Goal: Task Accomplishment & Management: Use online tool/utility

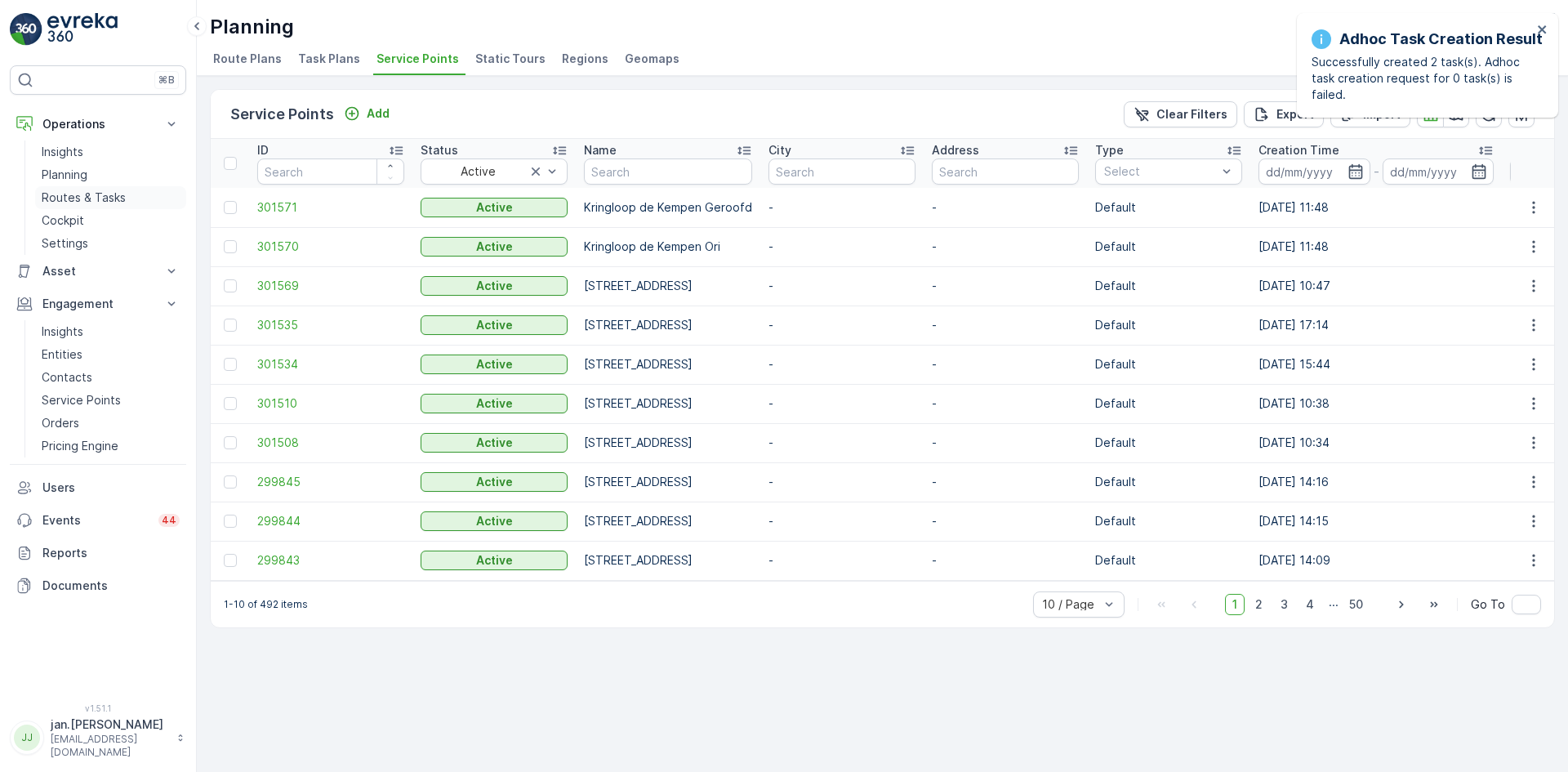
click at [86, 198] on p "Routes & Tasks" at bounding box center [83, 197] width 84 height 16
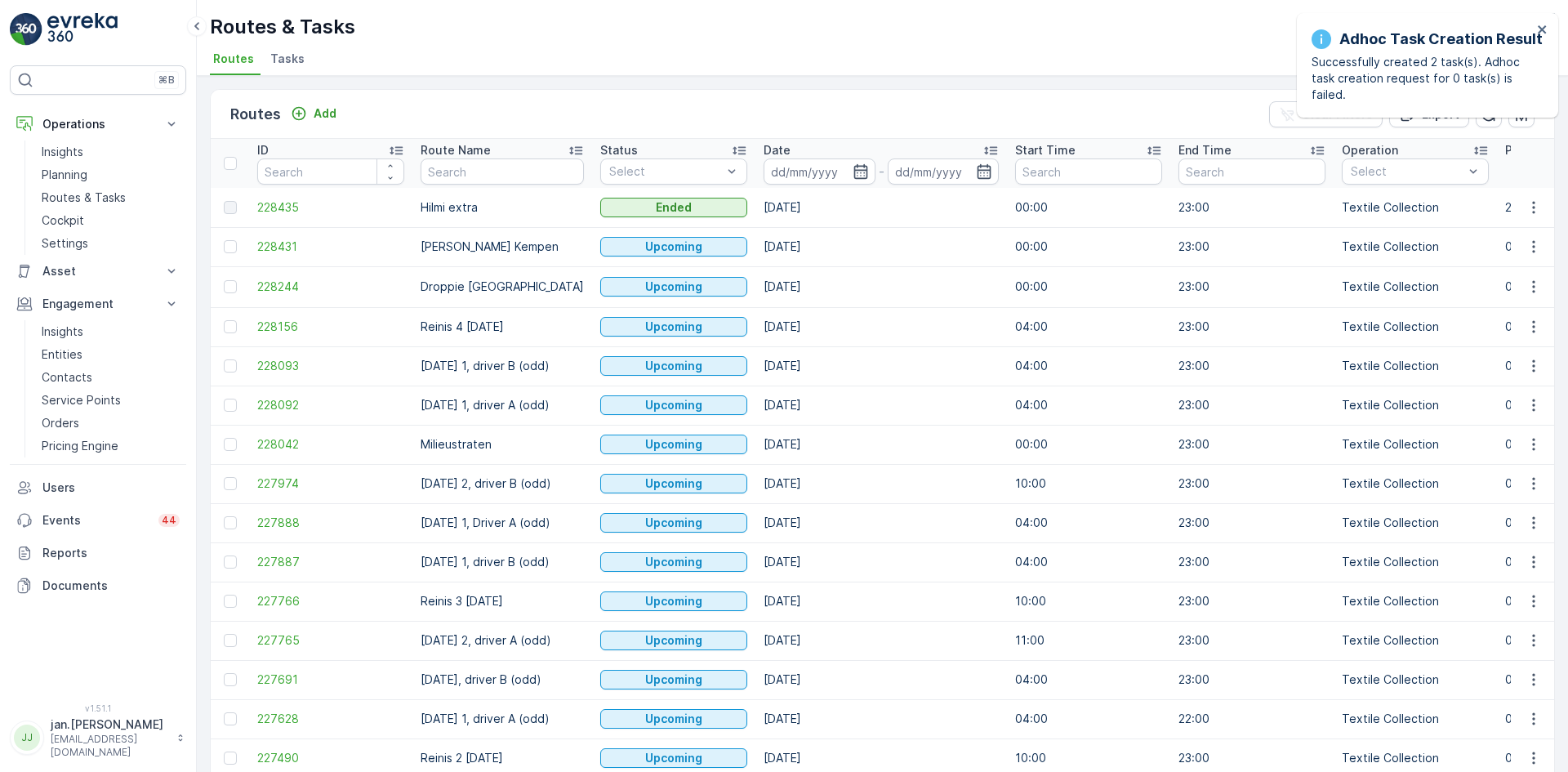
click at [835, 172] on input at bounding box center [819, 171] width 112 height 26
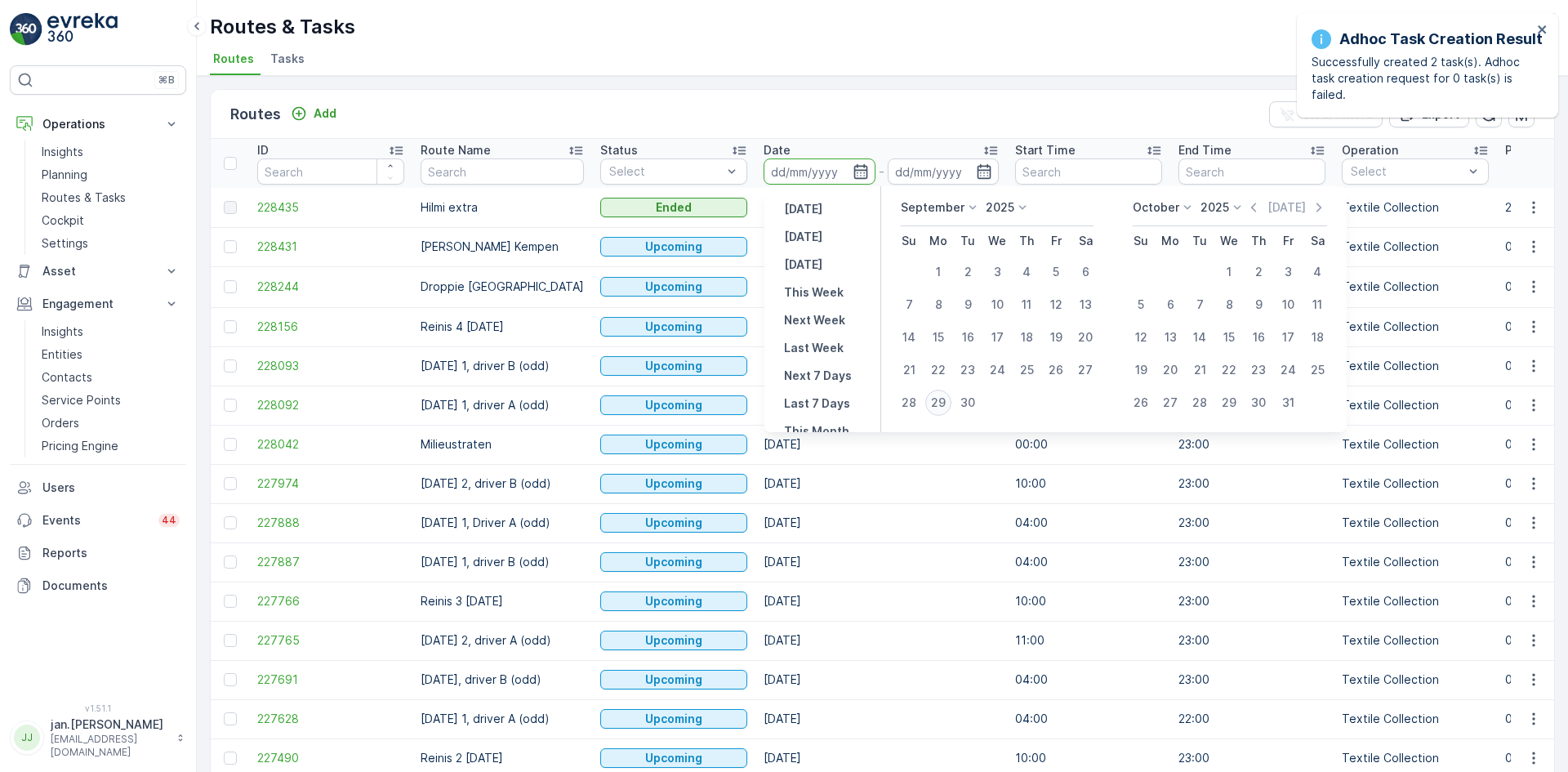
click at [946, 401] on div "29" at bounding box center [938, 402] width 26 height 26
type input "[DATE]"
click at [946, 401] on div "29" at bounding box center [938, 402] width 26 height 26
type input "[DATE]"
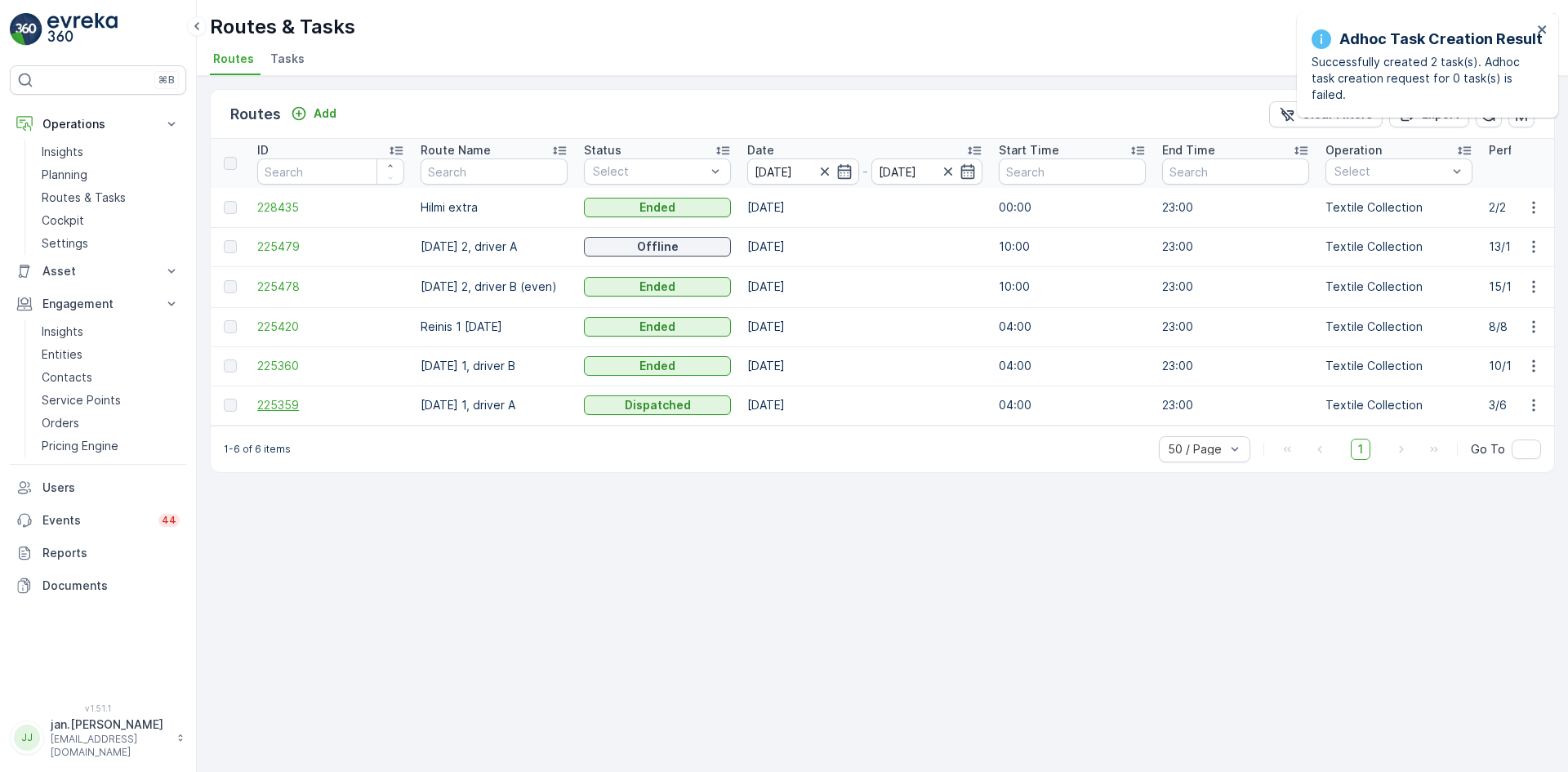
click at [286, 405] on span "225359" at bounding box center [331, 405] width 147 height 16
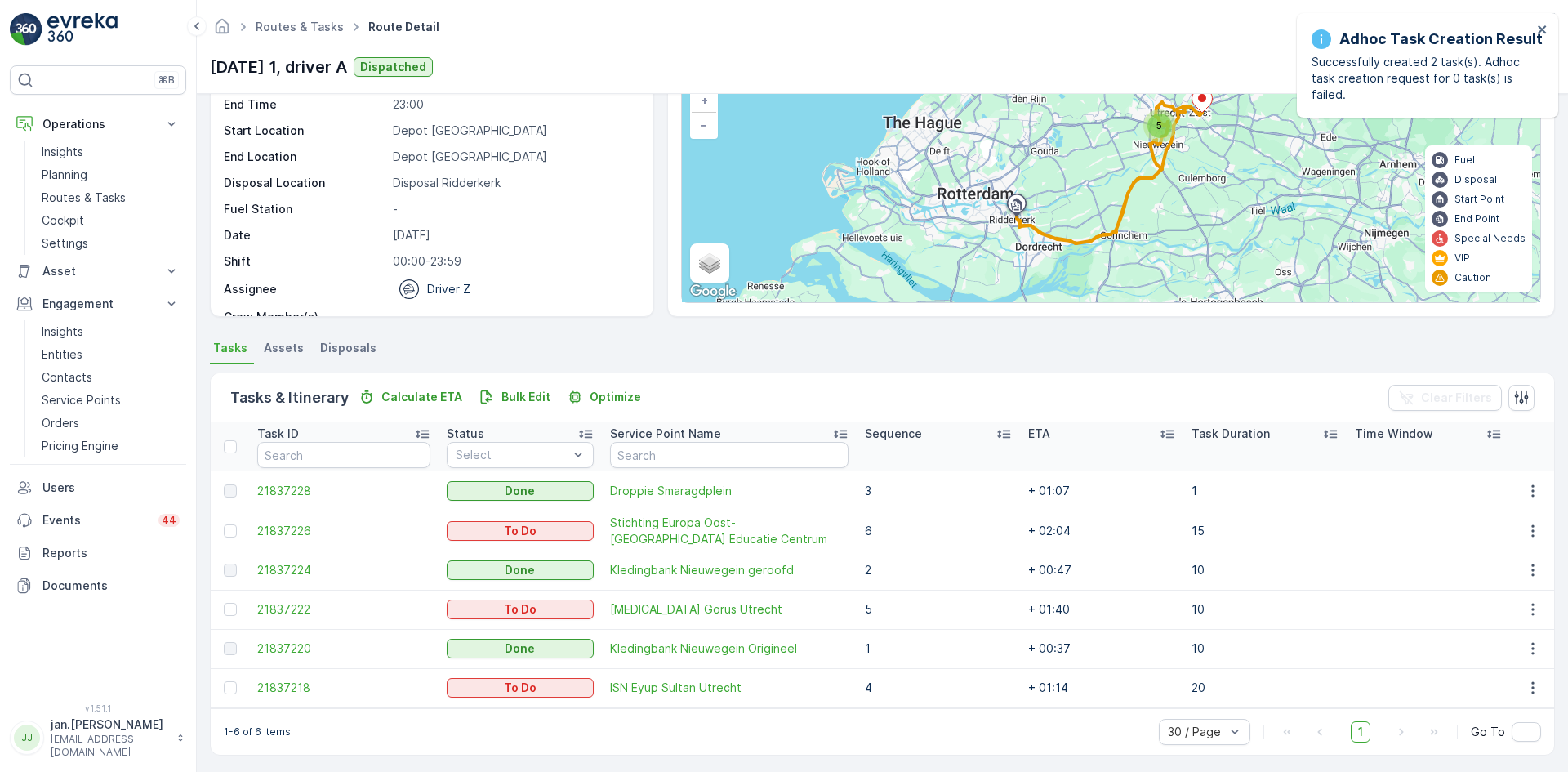
scroll to position [122, 0]
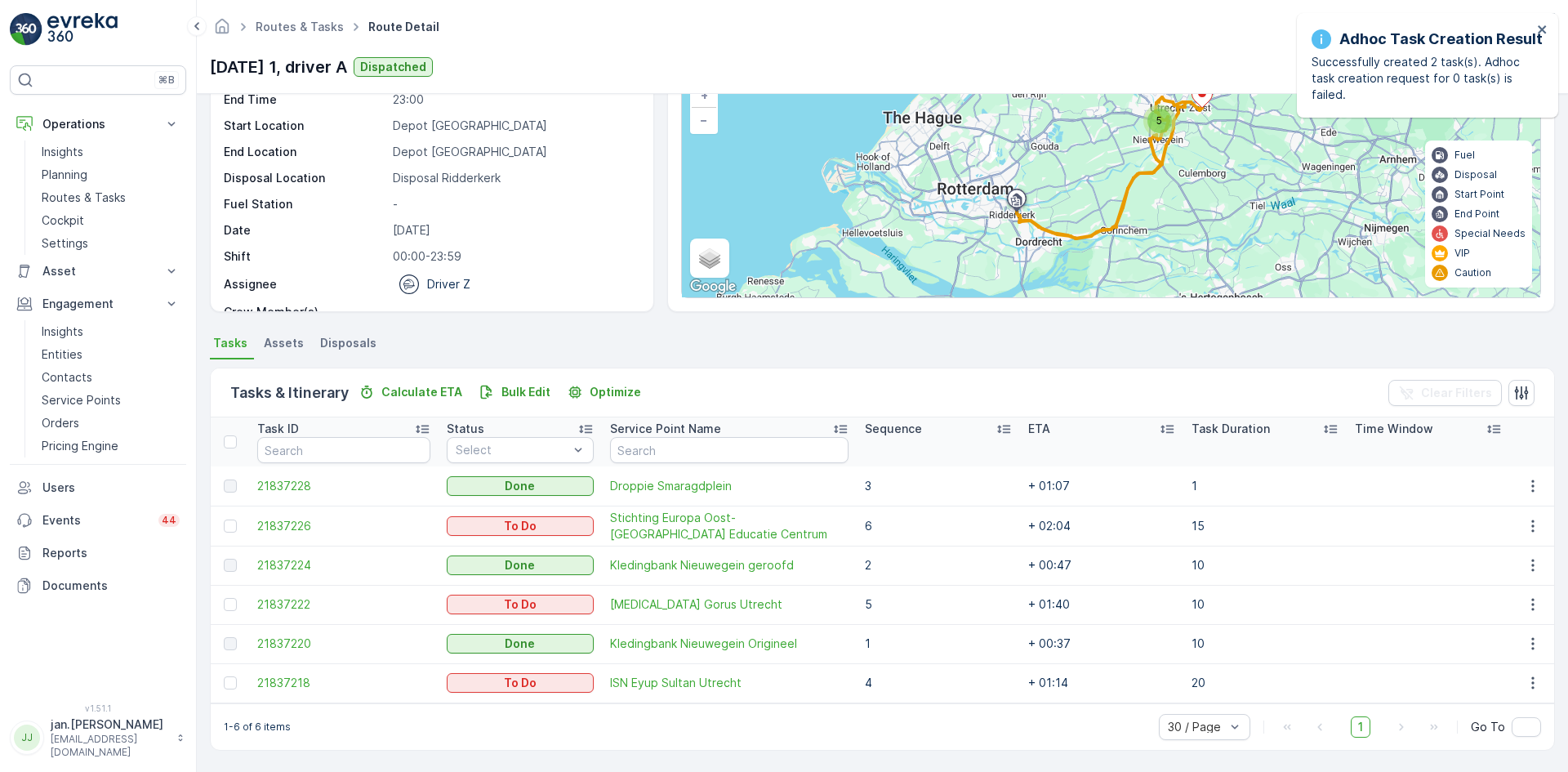
click at [890, 430] on p "Sequence" at bounding box center [893, 429] width 57 height 16
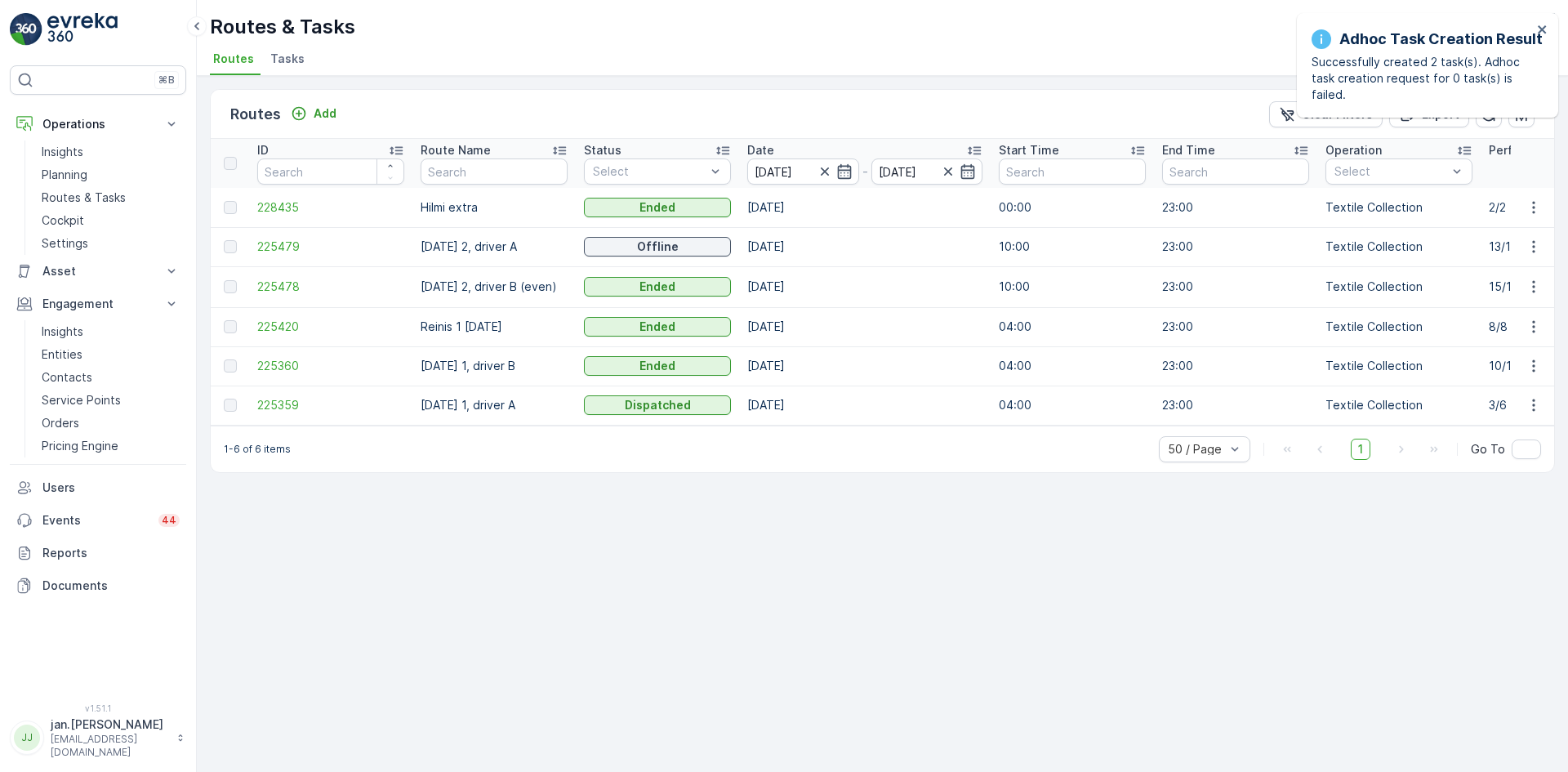
click at [444, 245] on p "[DATE] 2, driver A" at bounding box center [494, 247] width 147 height 16
click at [290, 244] on span "225479" at bounding box center [331, 247] width 147 height 16
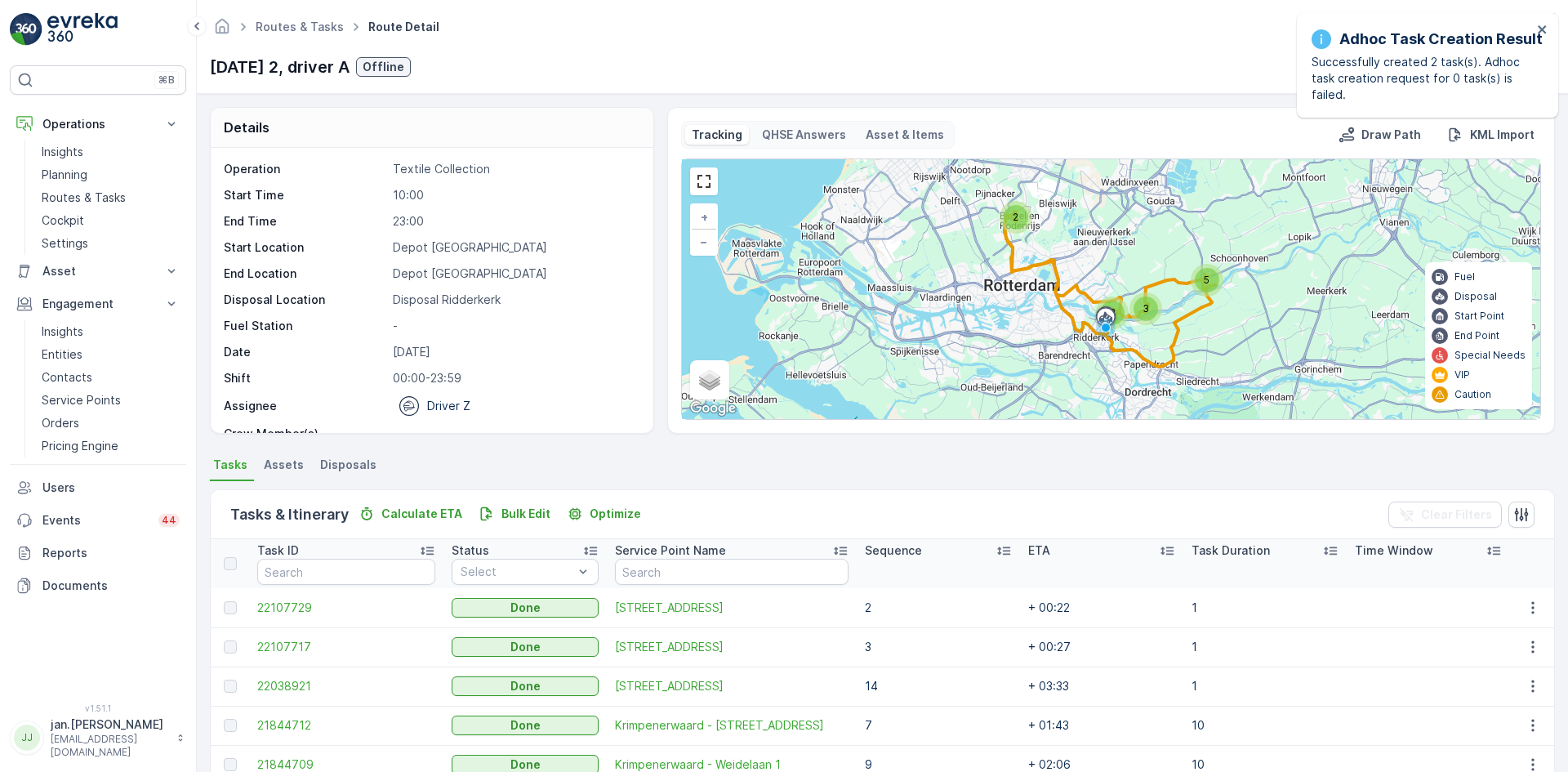
scroll to position [81, 0]
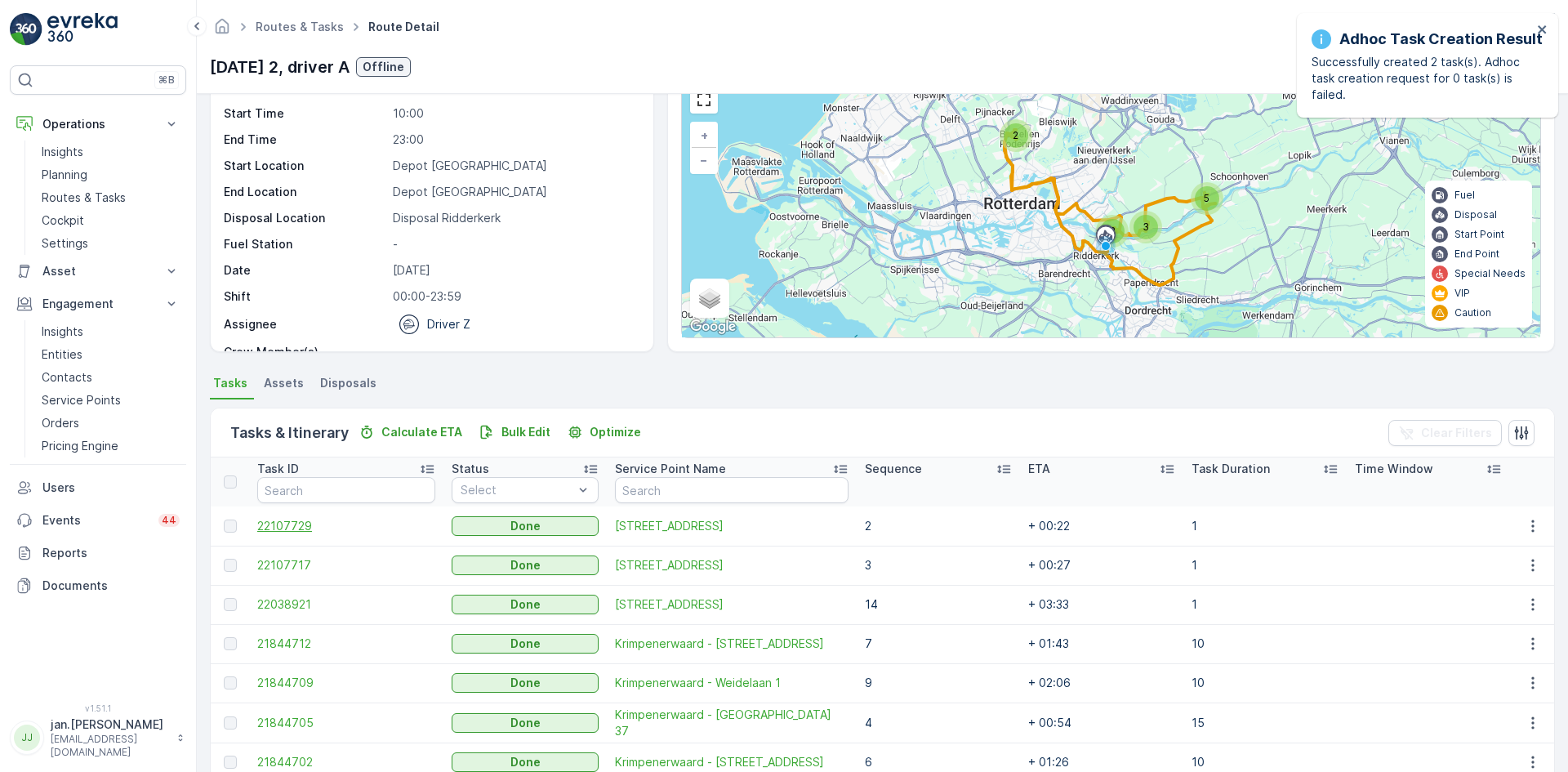
click at [326, 528] on span "22107729" at bounding box center [347, 526] width 178 height 16
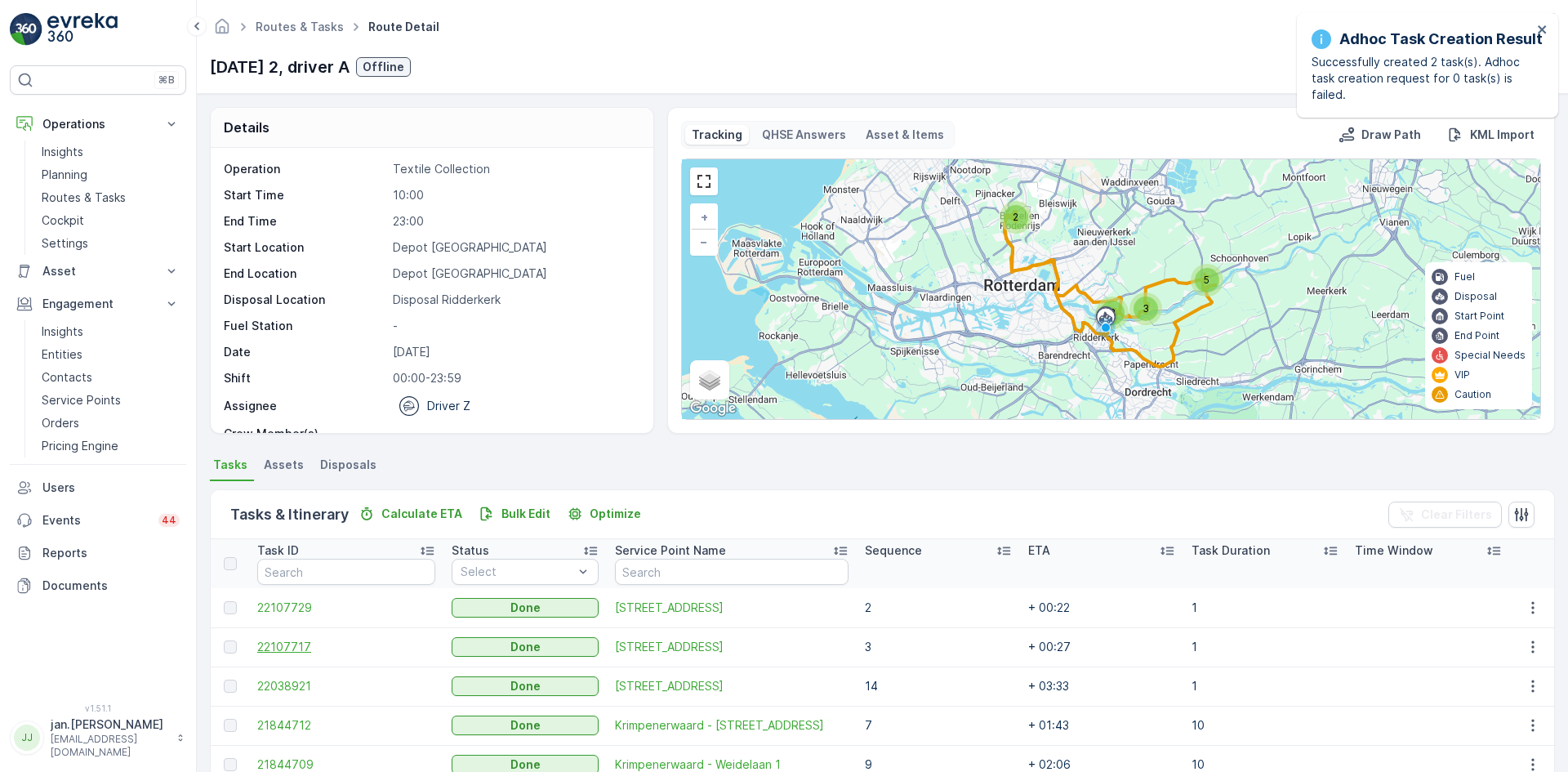
click at [298, 649] on span "22107717" at bounding box center [347, 647] width 178 height 16
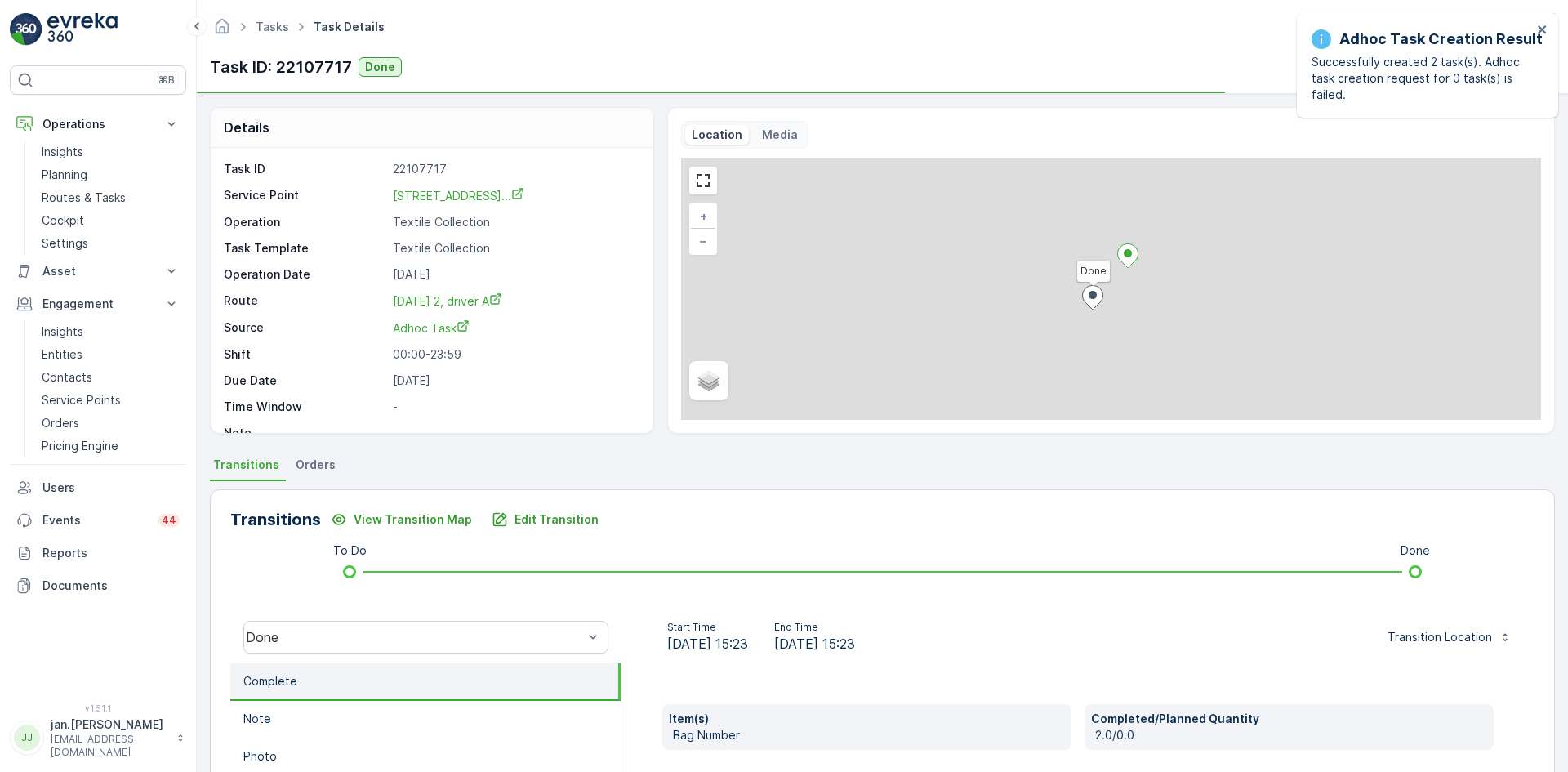
scroll to position [81, 0]
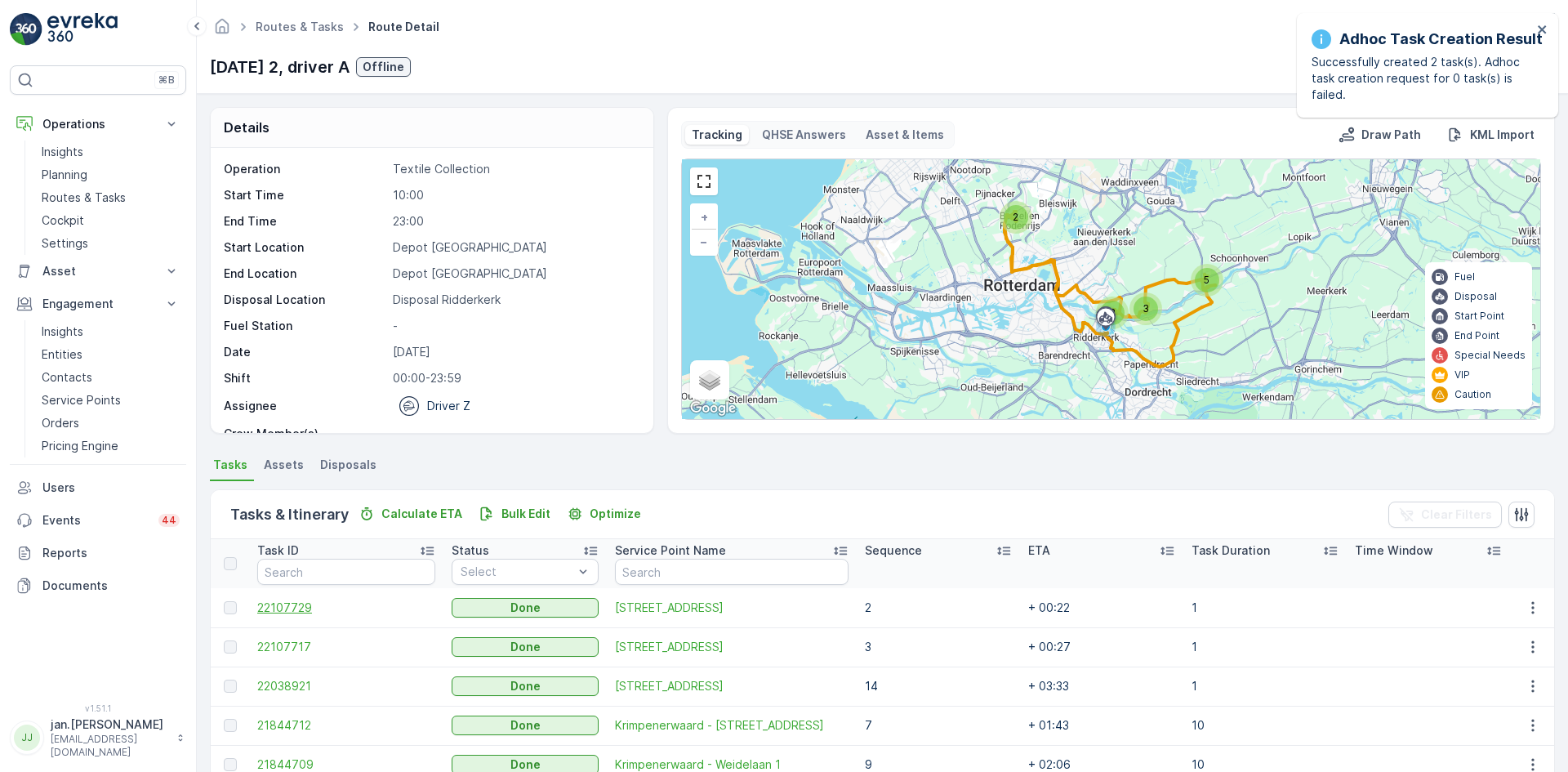
click at [296, 607] on span "22107729" at bounding box center [347, 607] width 178 height 16
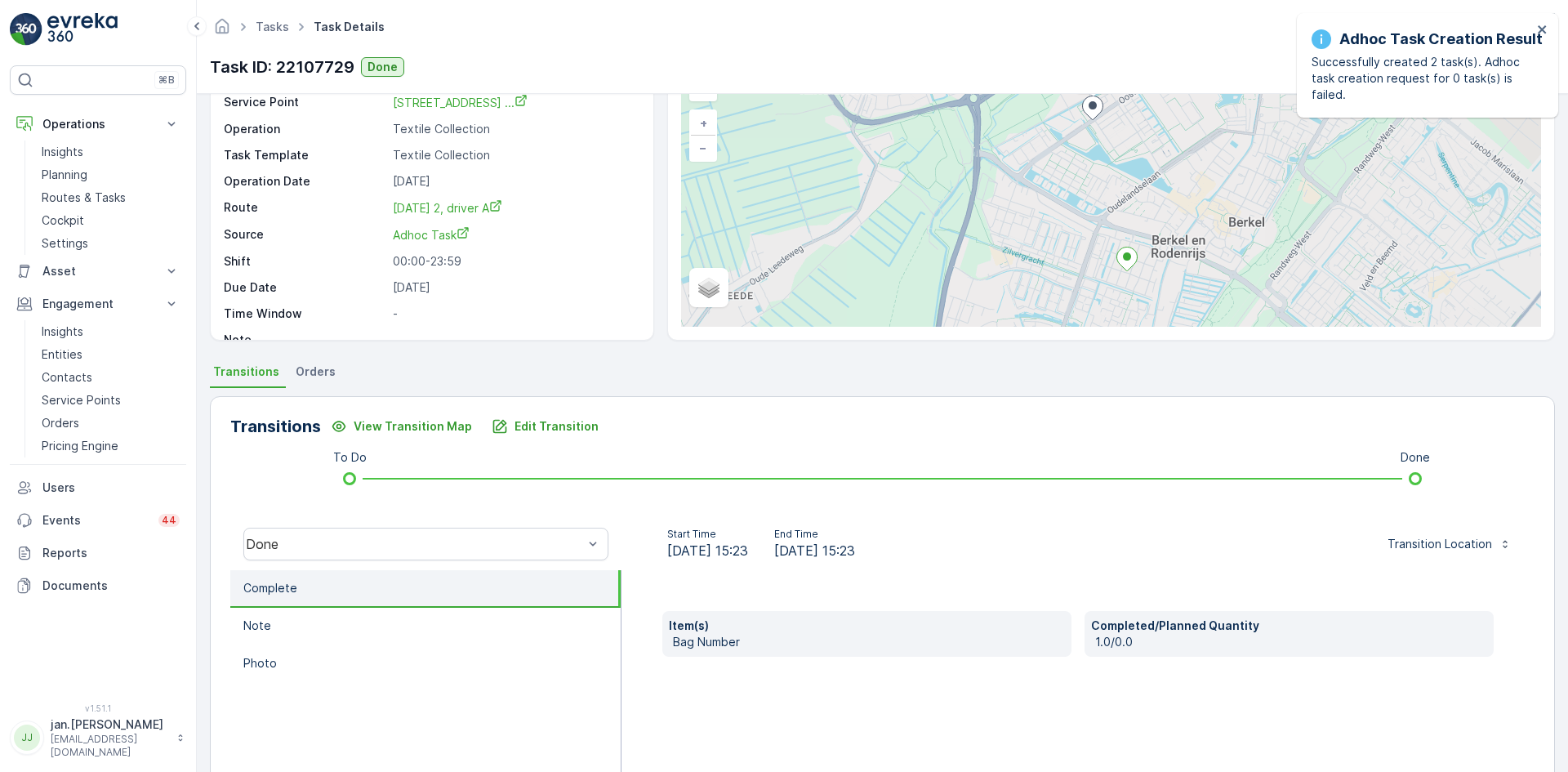
scroll to position [164, 0]
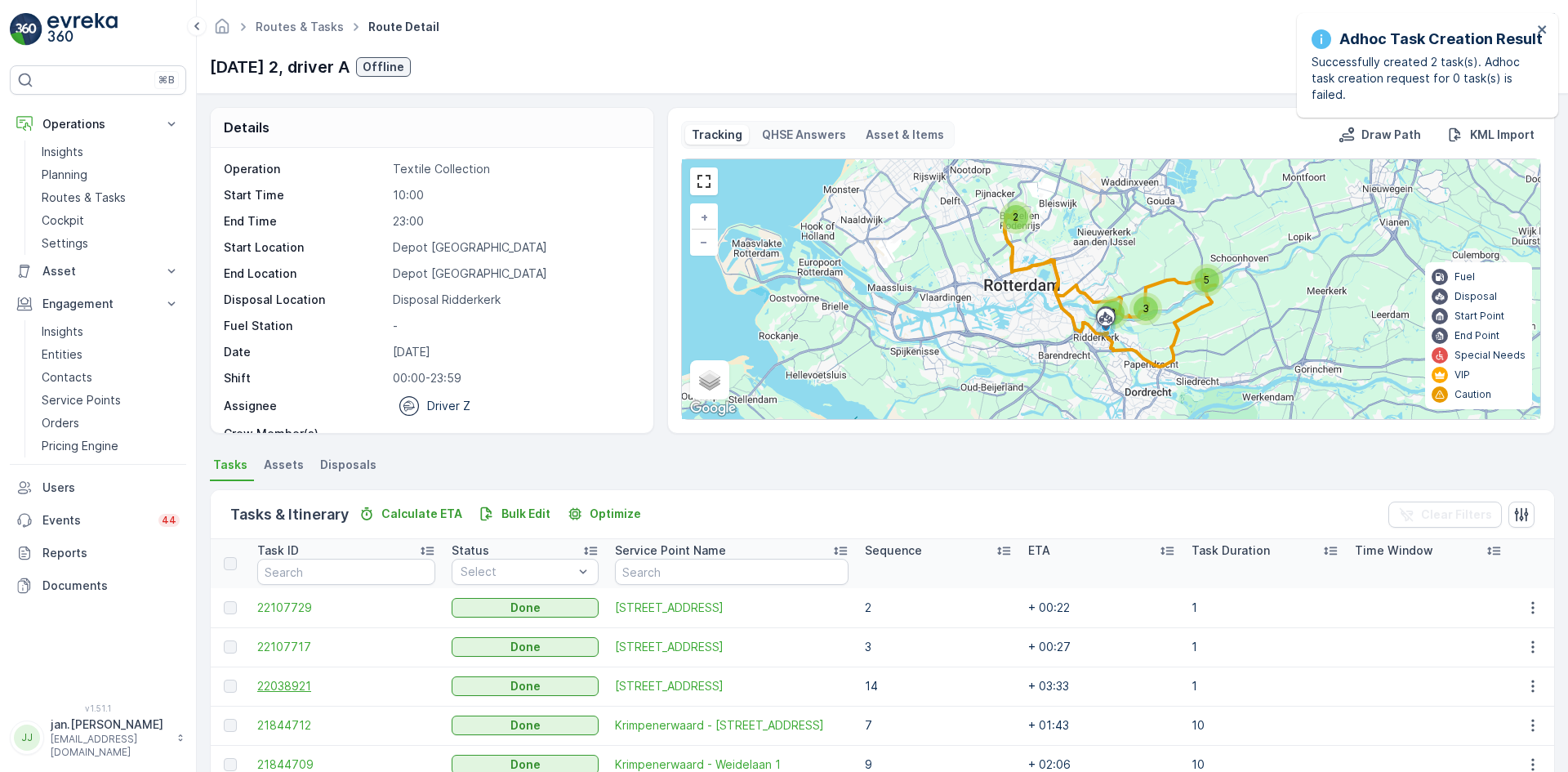
click at [333, 691] on span "22038921" at bounding box center [347, 686] width 178 height 16
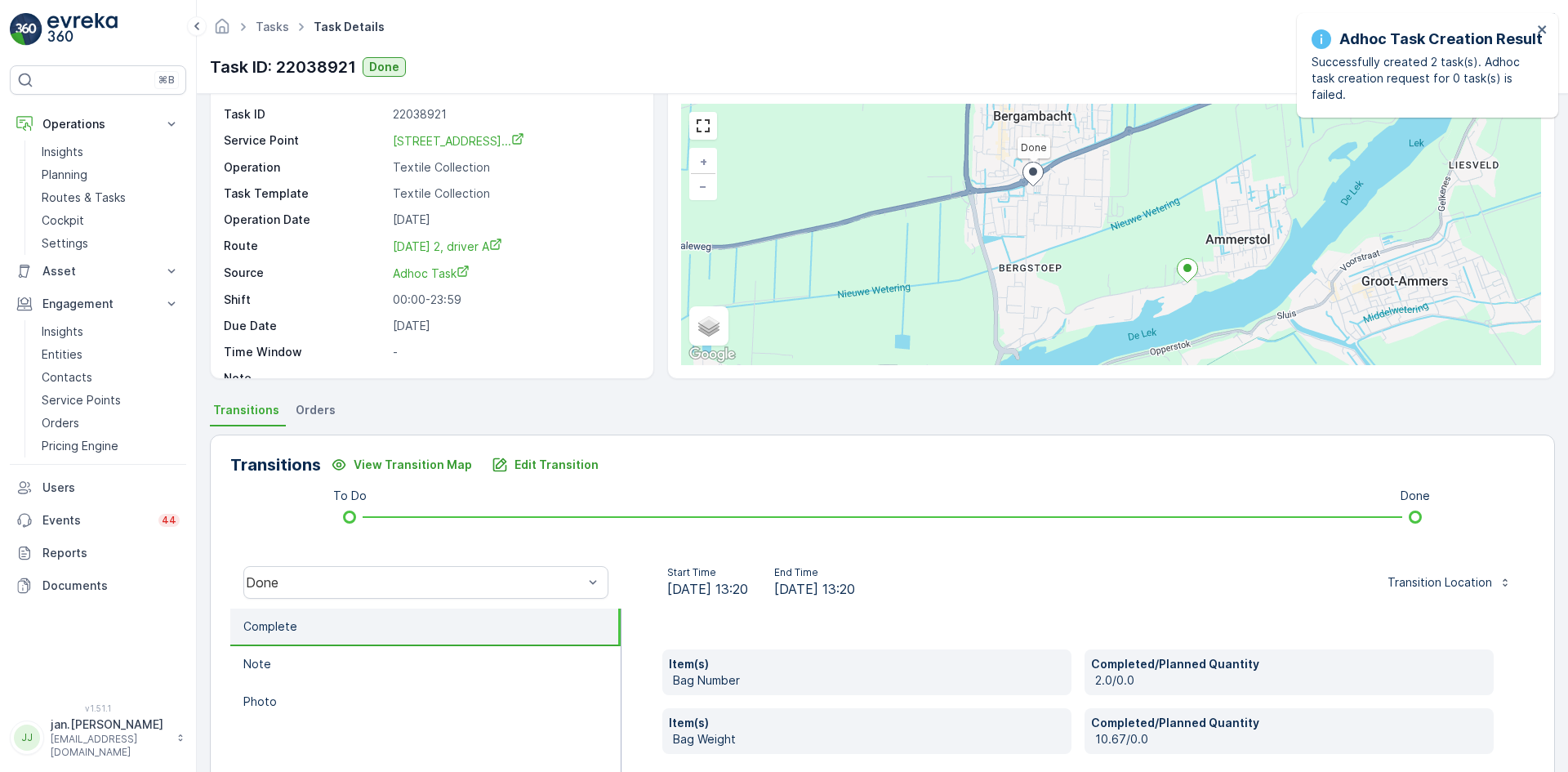
scroll to position [81, 0]
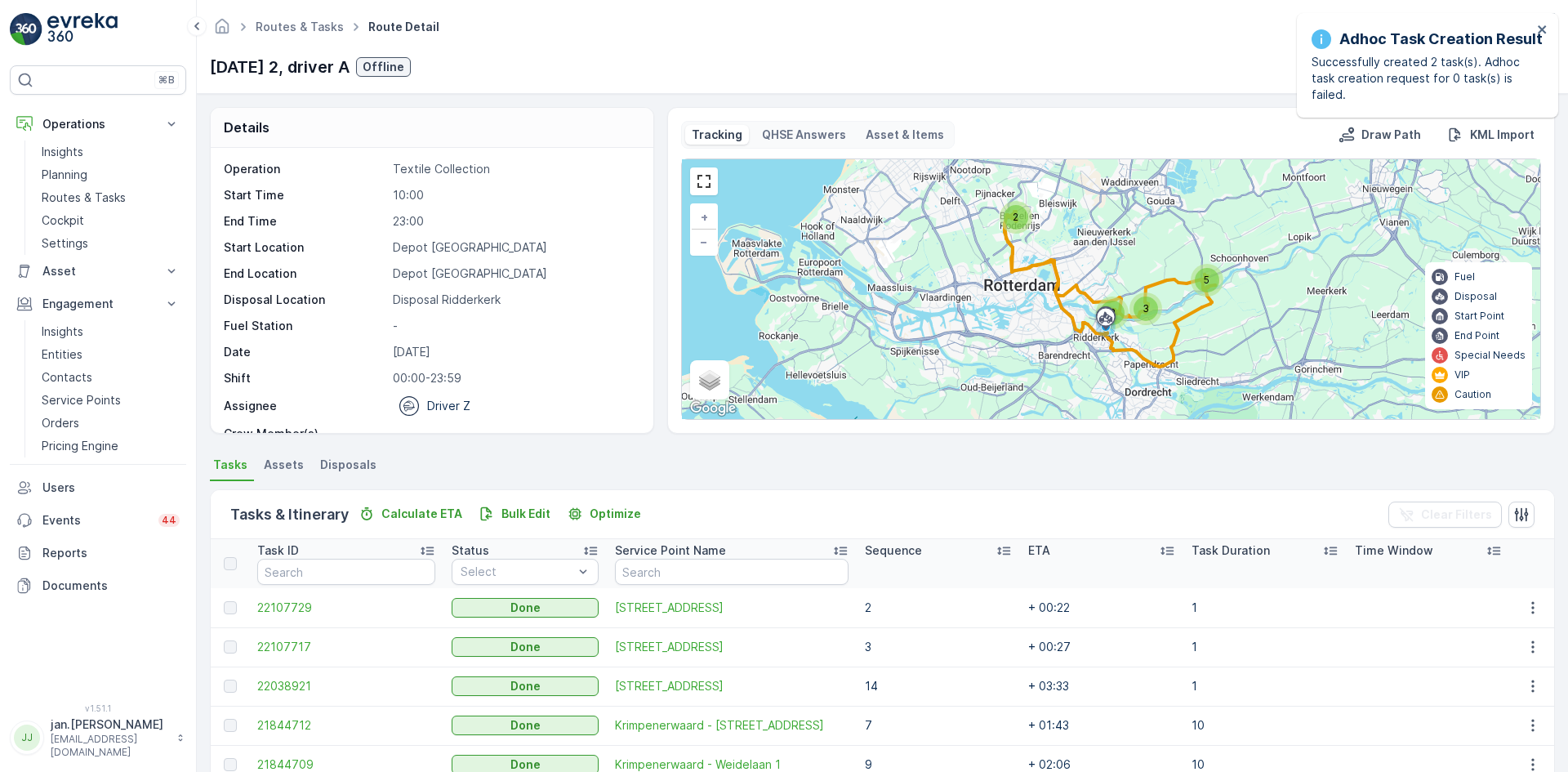
click at [351, 467] on span "Disposals" at bounding box center [348, 465] width 56 height 16
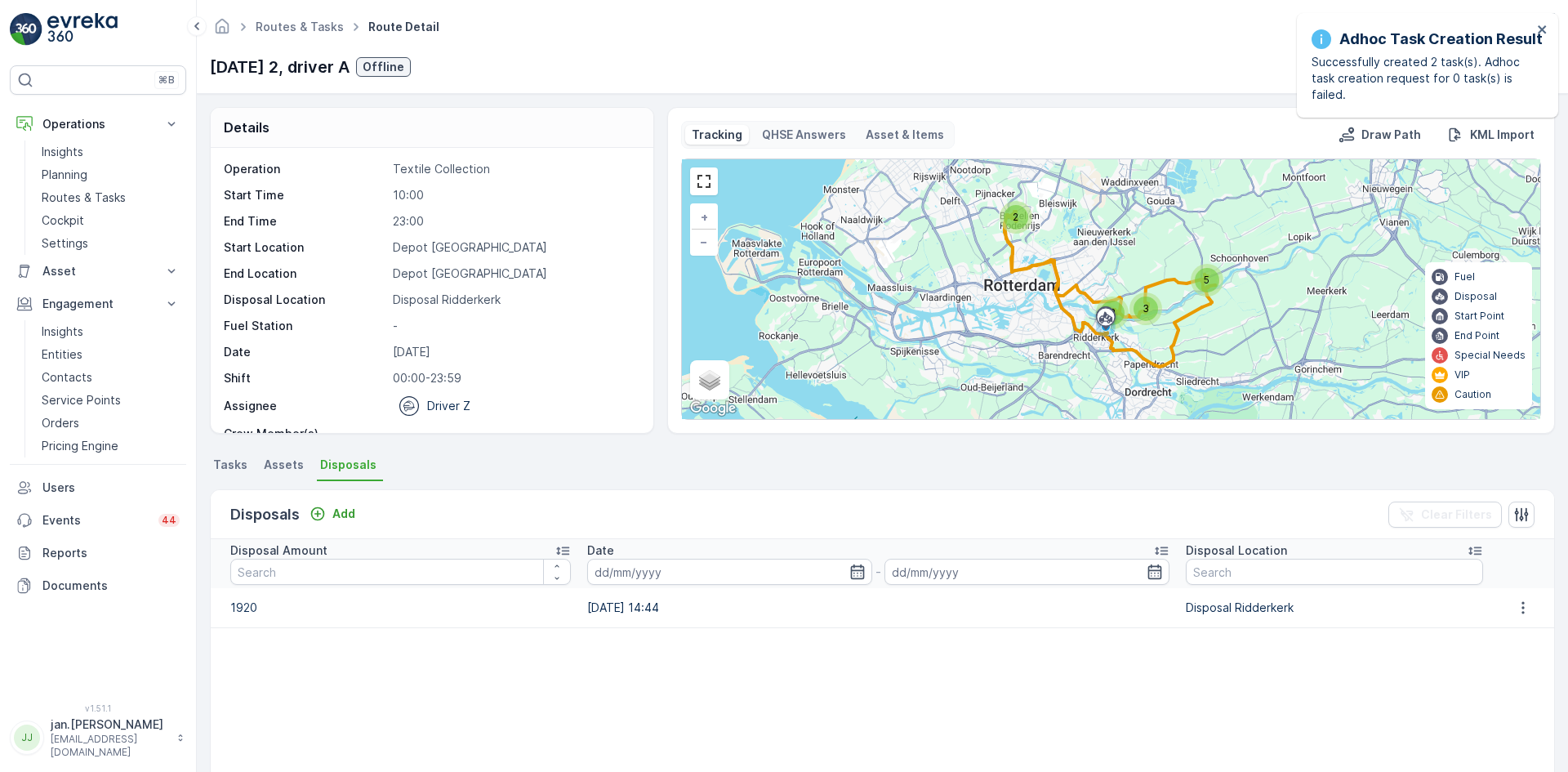
click at [235, 466] on span "Tasks" at bounding box center [230, 465] width 35 height 16
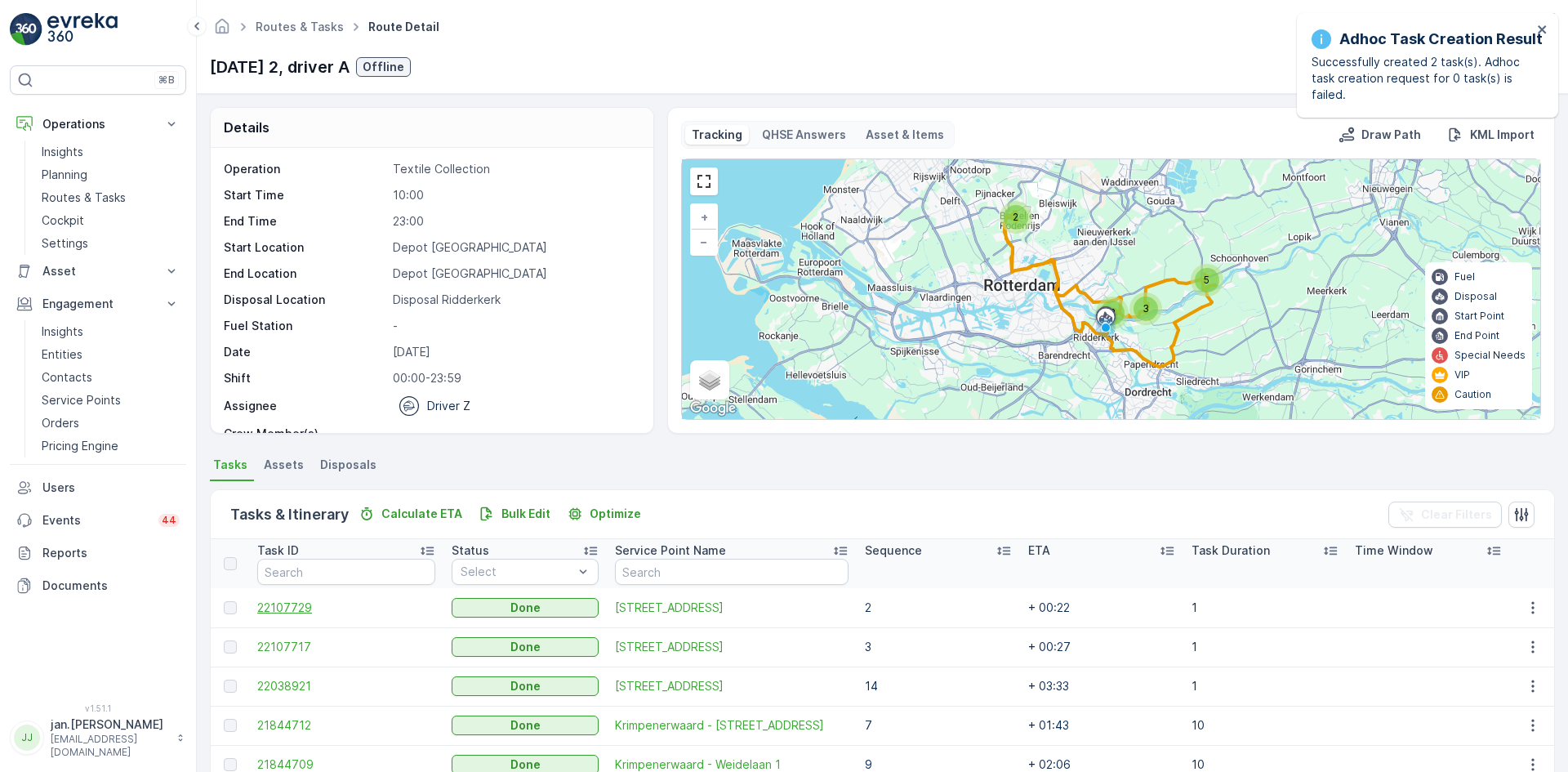
click at [284, 611] on span "22107729" at bounding box center [347, 607] width 178 height 16
click at [373, 476] on li "Disposals" at bounding box center [350, 468] width 66 height 28
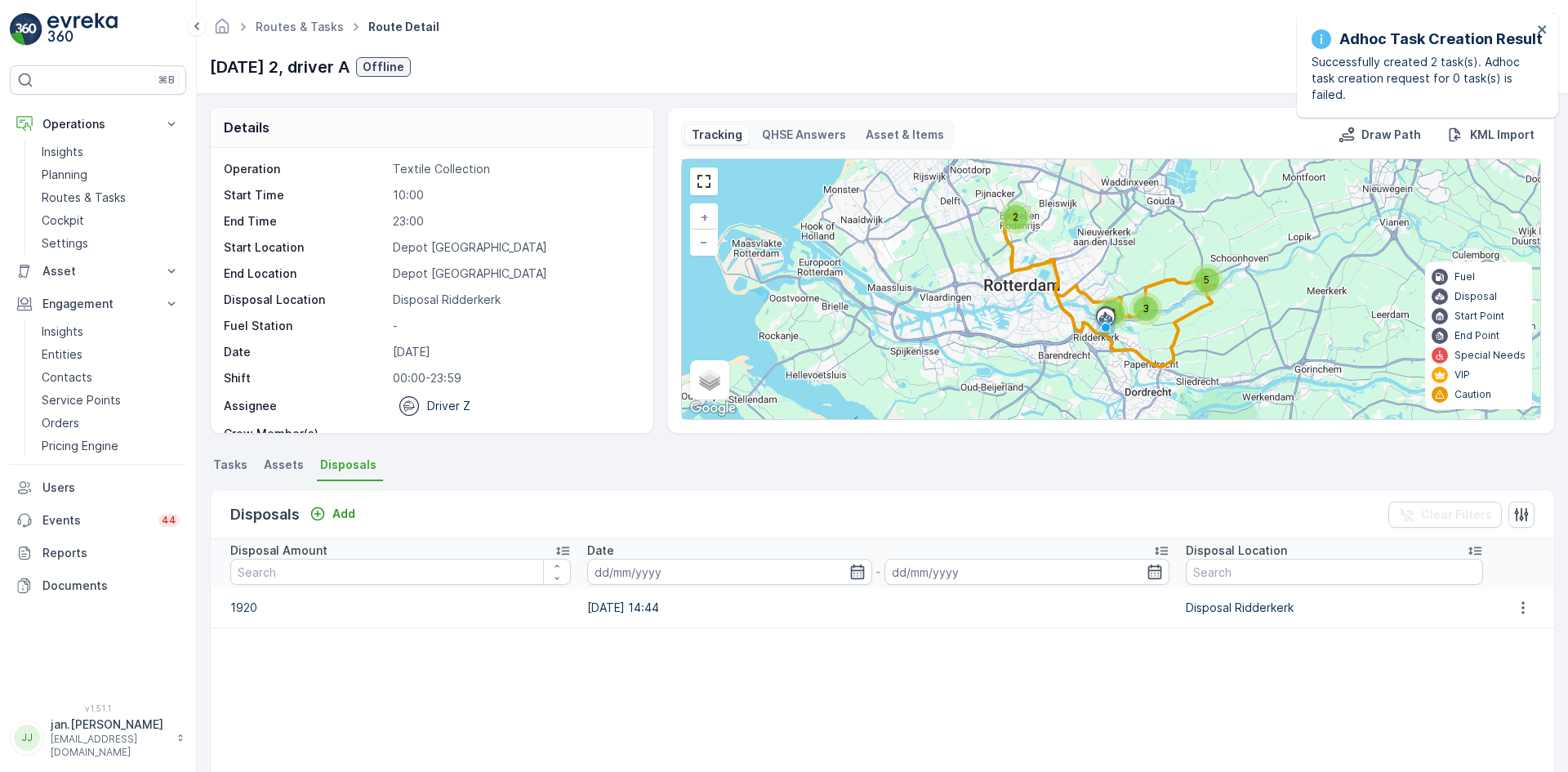
click at [240, 472] on span "Tasks" at bounding box center [230, 465] width 35 height 16
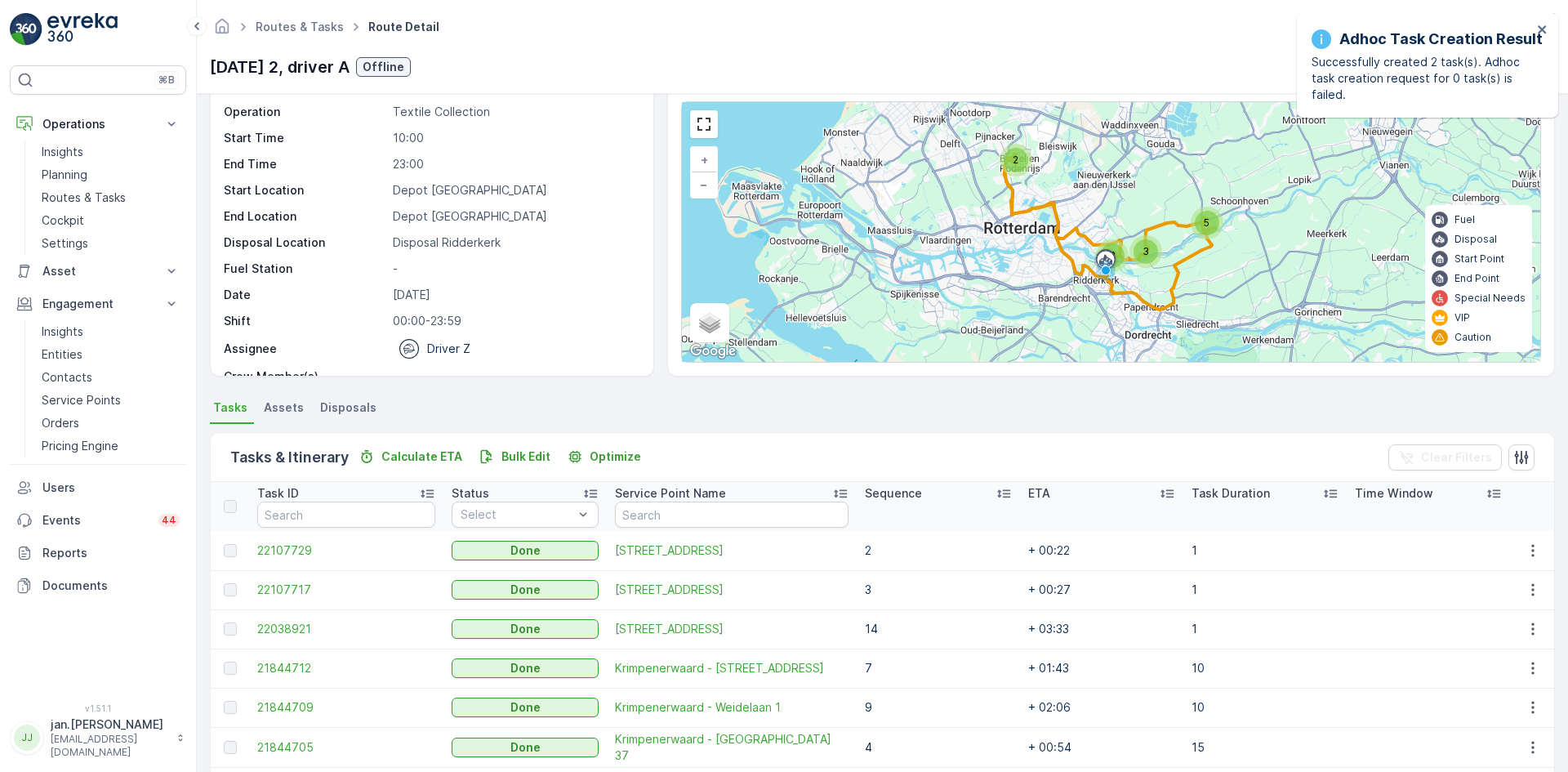
scroll to position [81, 0]
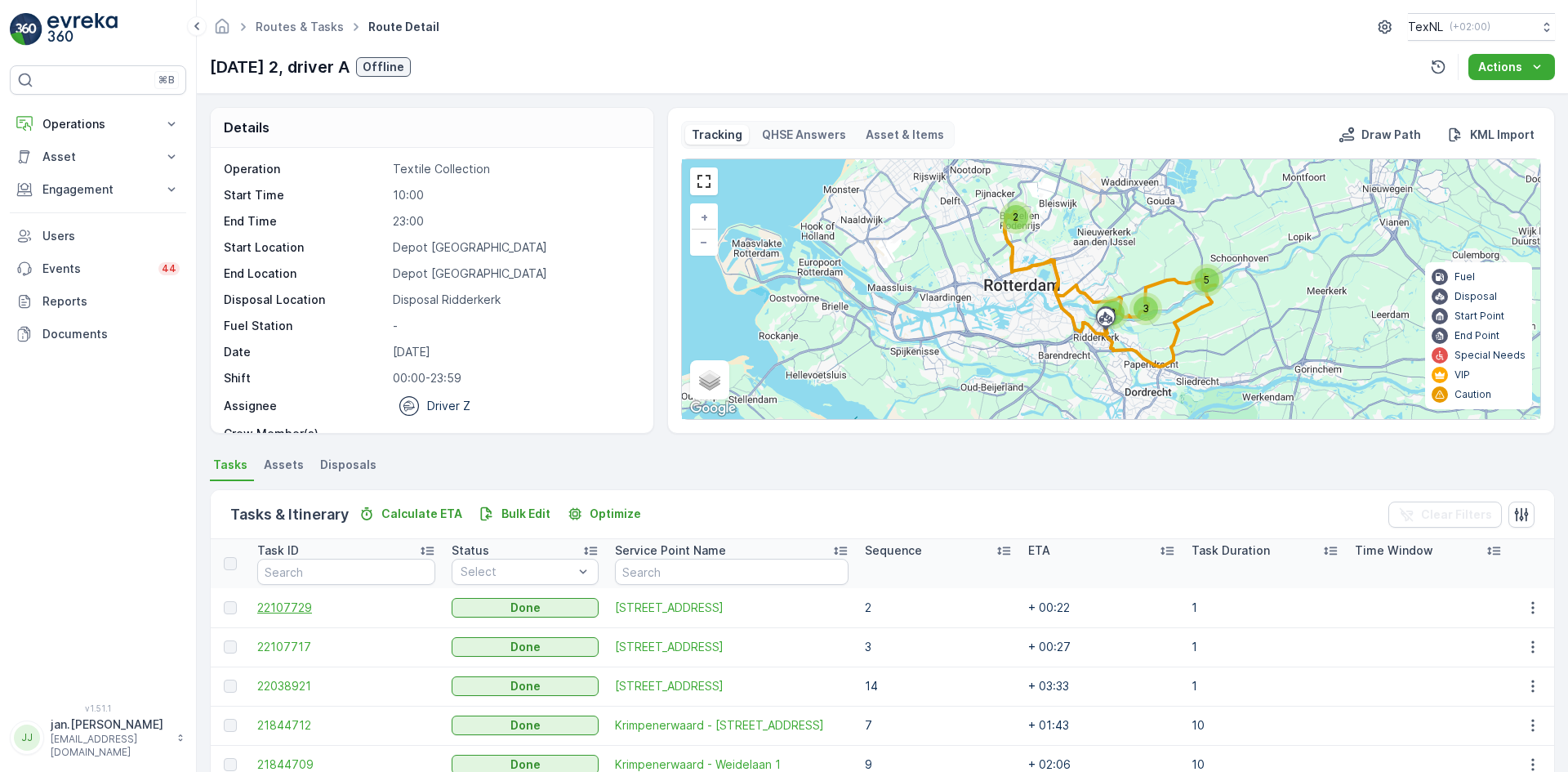
click at [303, 603] on span "22107729" at bounding box center [347, 607] width 178 height 16
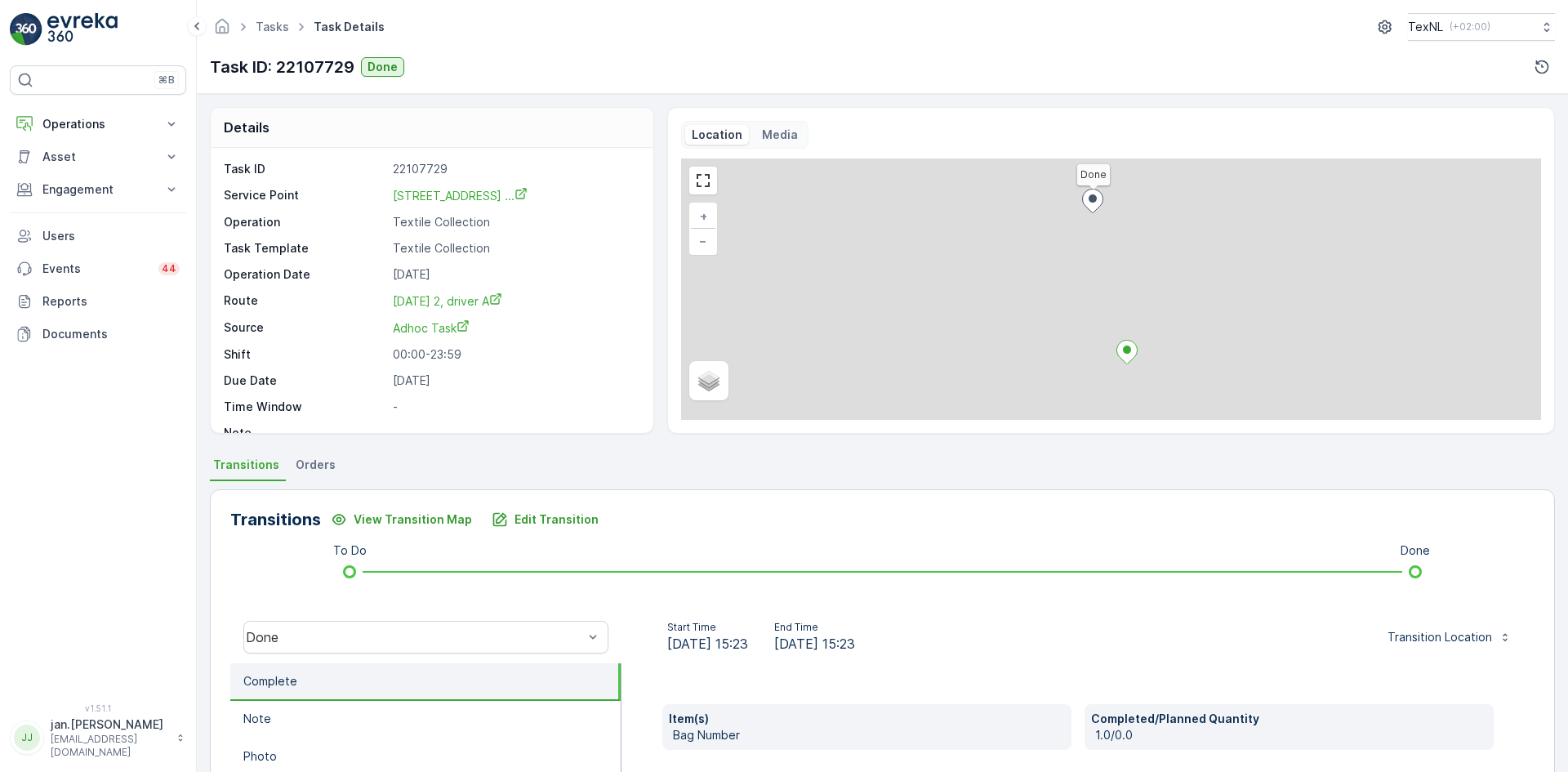
scroll to position [81, 0]
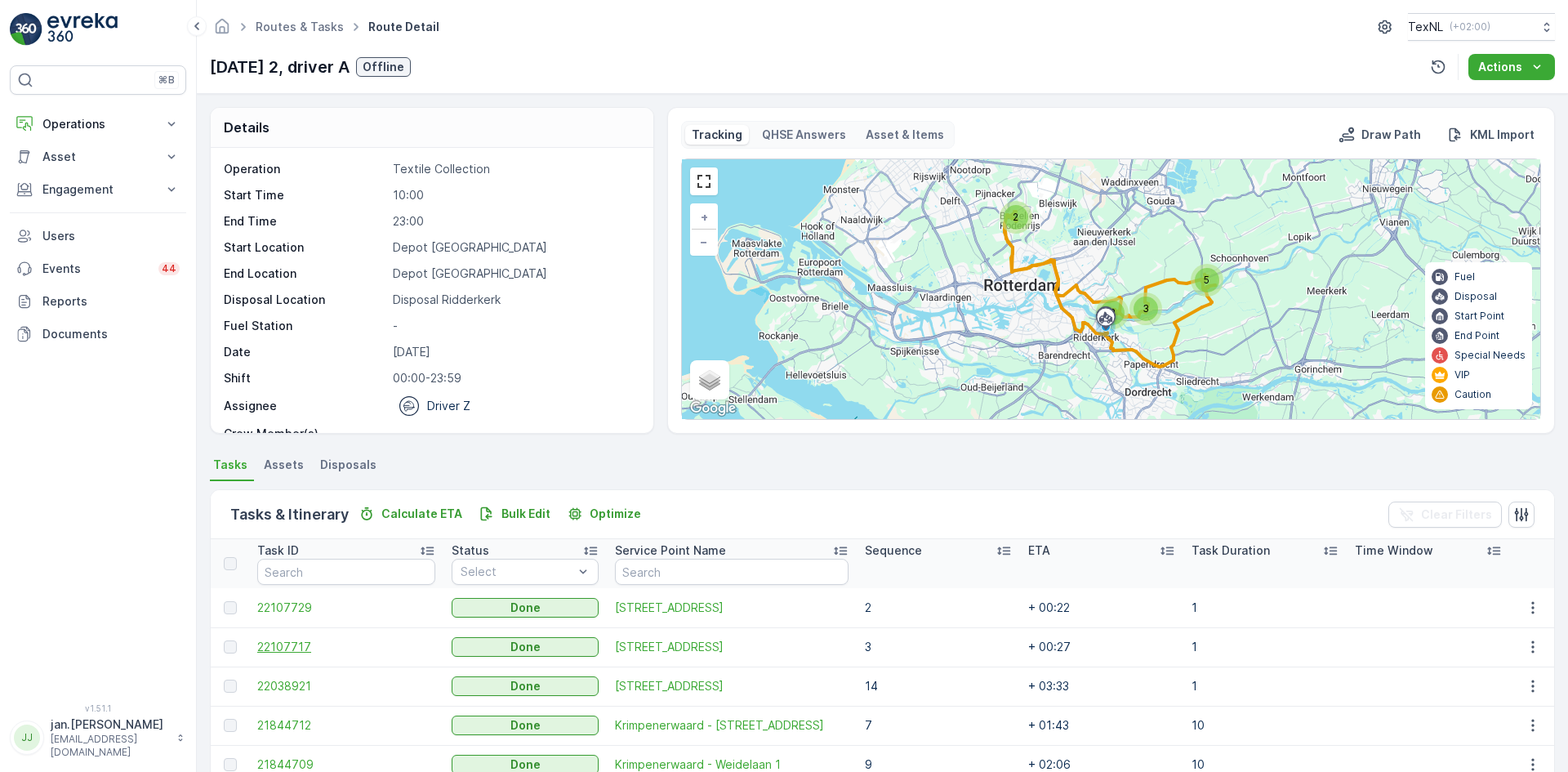
click at [286, 642] on span "22107717" at bounding box center [347, 647] width 178 height 16
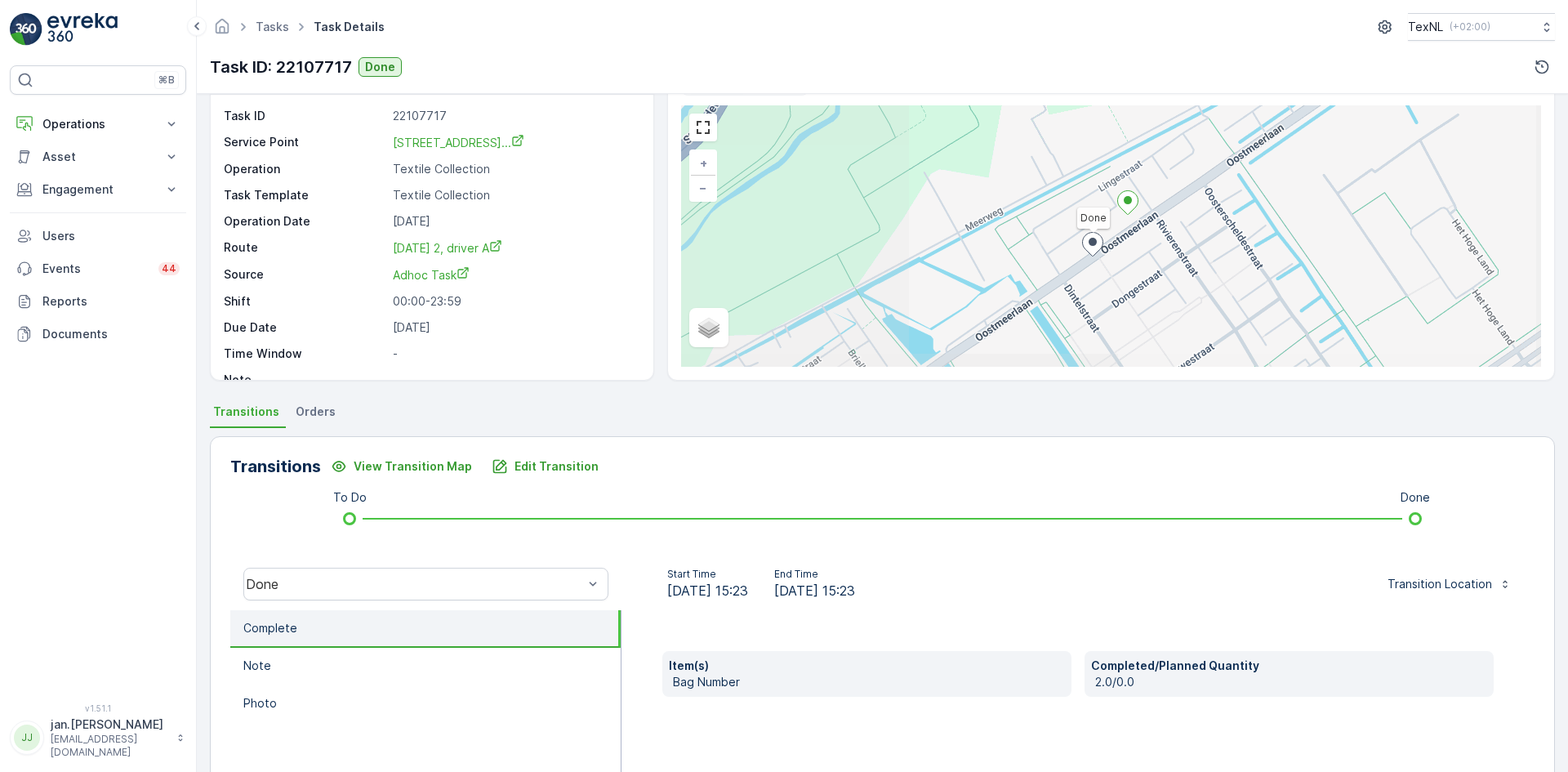
scroll to position [81, 0]
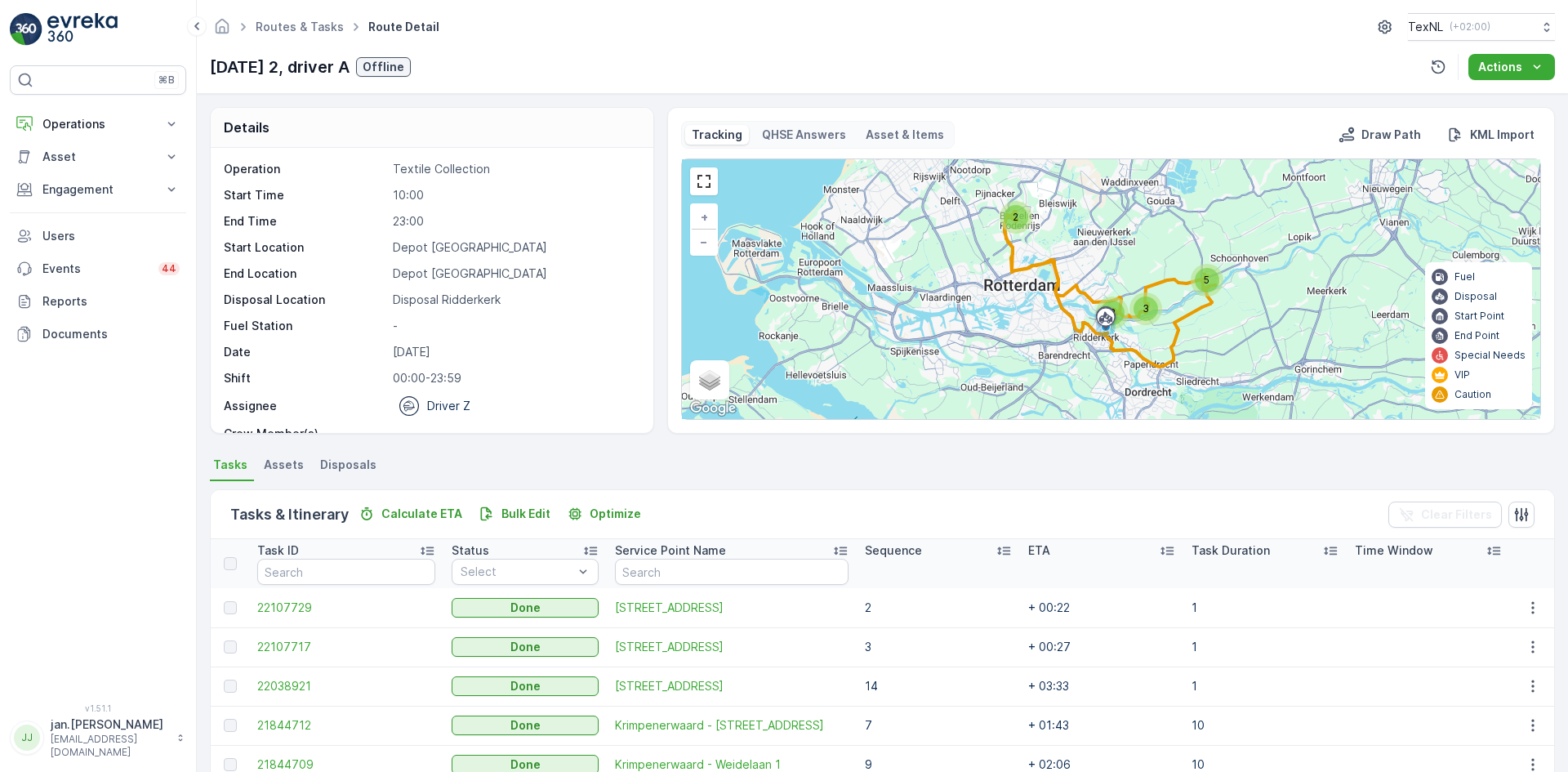
click at [356, 469] on span "Disposals" at bounding box center [348, 465] width 56 height 16
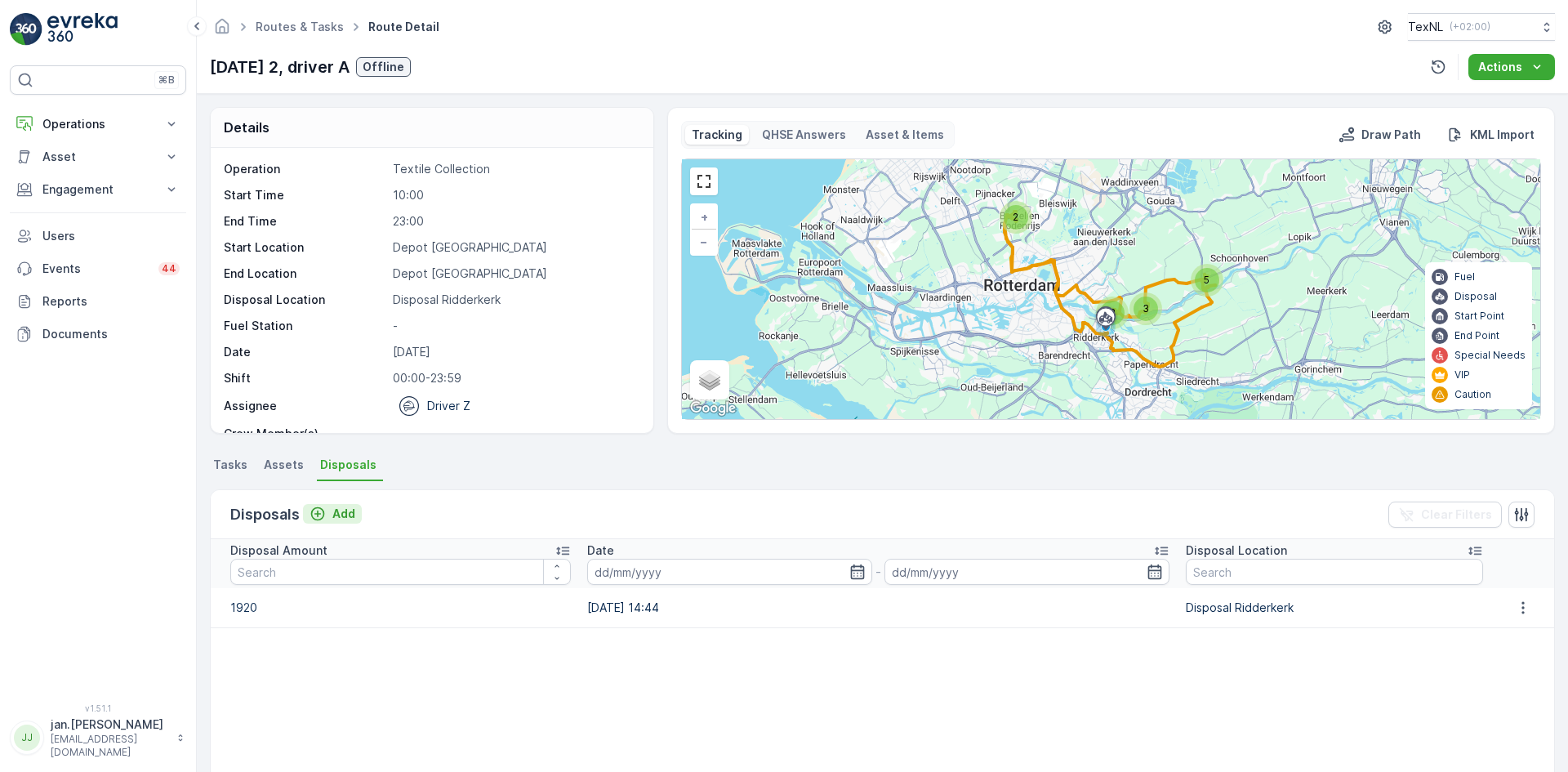
click at [355, 520] on p "Add" at bounding box center [344, 513] width 23 height 16
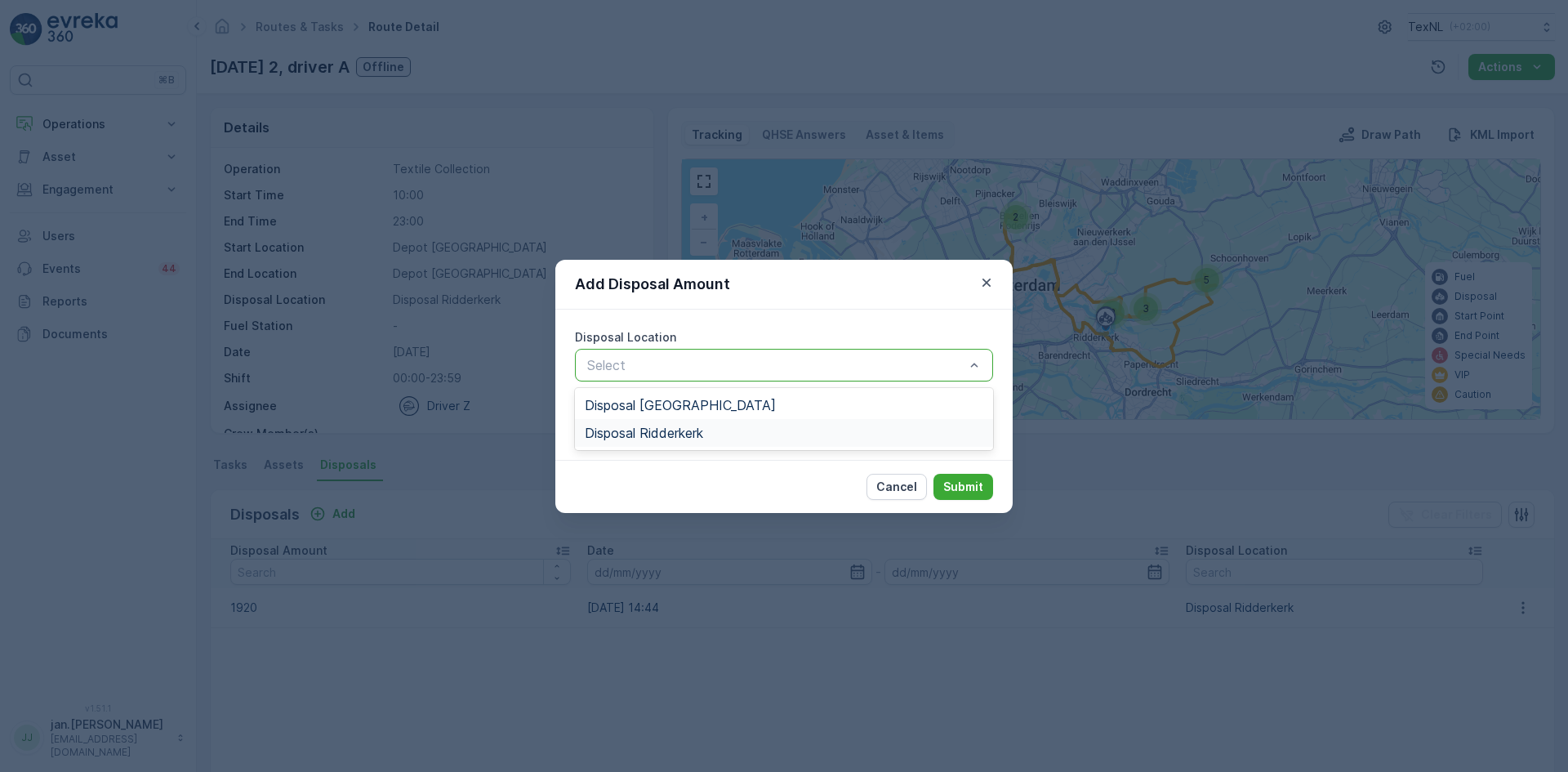
click at [658, 427] on span "Disposal Ridderkerk" at bounding box center [644, 433] width 119 height 15
click at [657, 429] on Amount "Disposal Amount" at bounding box center [784, 423] width 418 height 33
type Amount "2"
type Amount "15"
click at [976, 482] on p "Submit" at bounding box center [963, 487] width 40 height 16
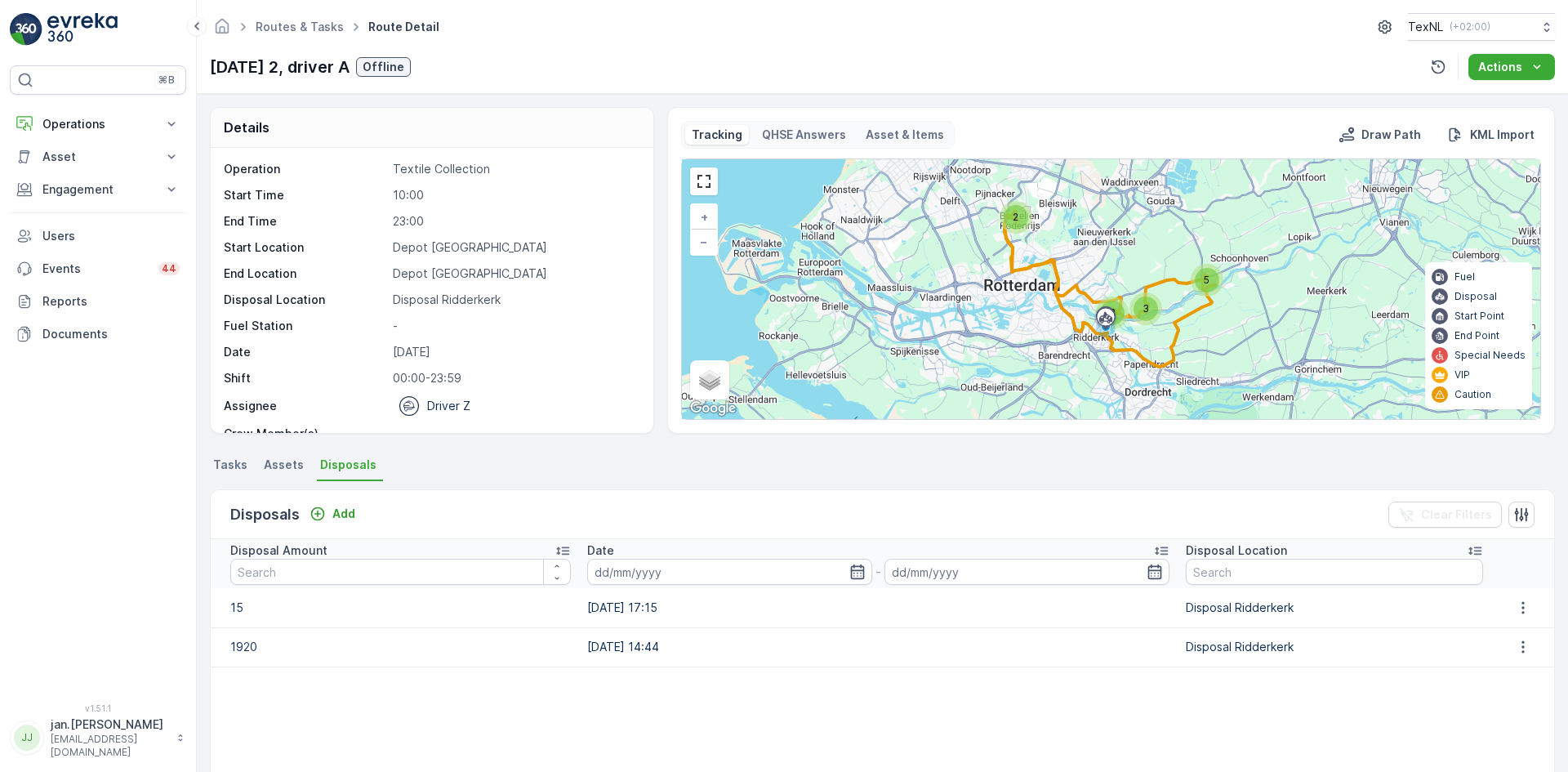
click at [245, 461] on span "Tasks" at bounding box center [230, 465] width 35 height 16
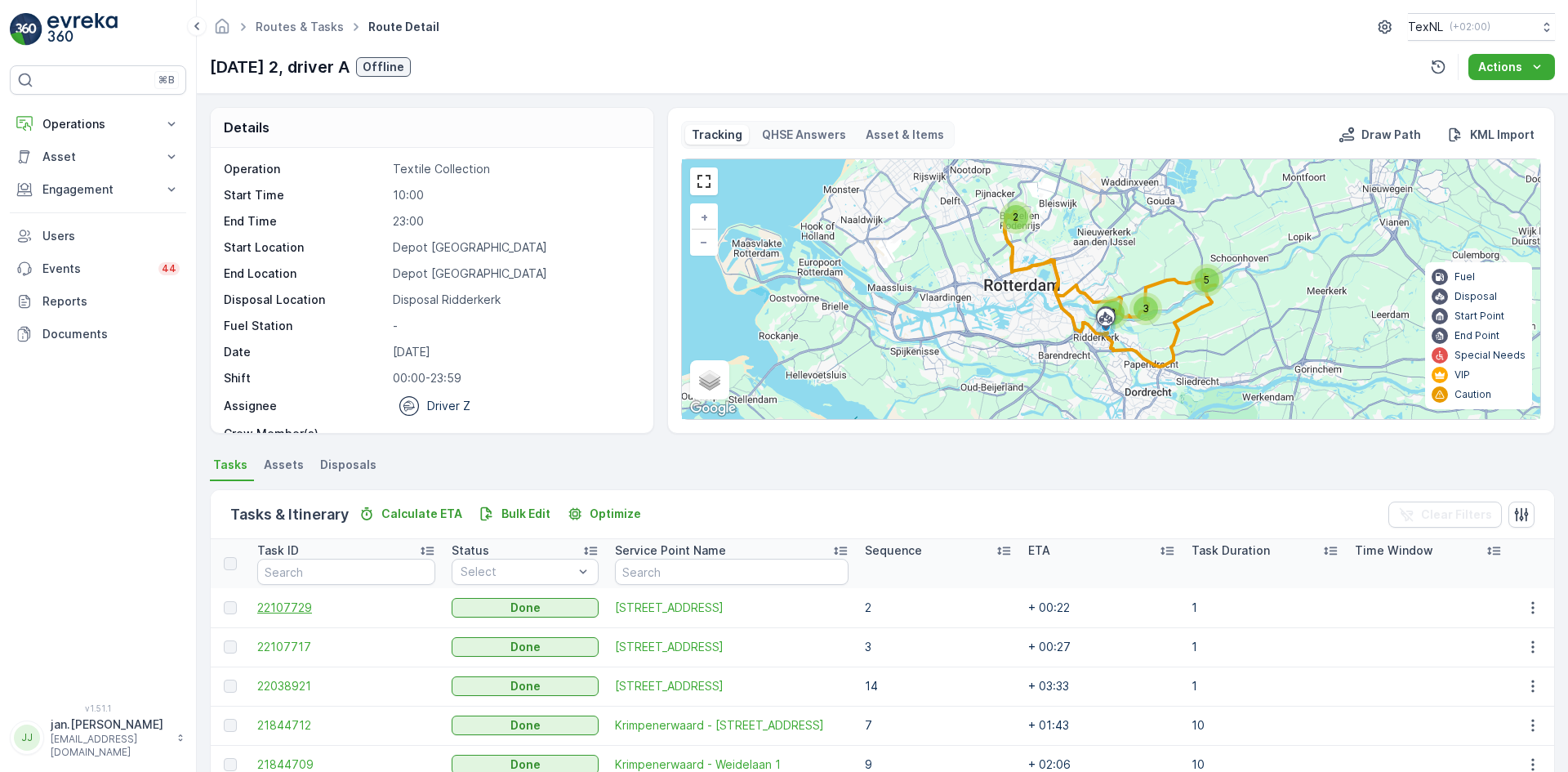
click at [313, 607] on span "22107729" at bounding box center [347, 607] width 178 height 16
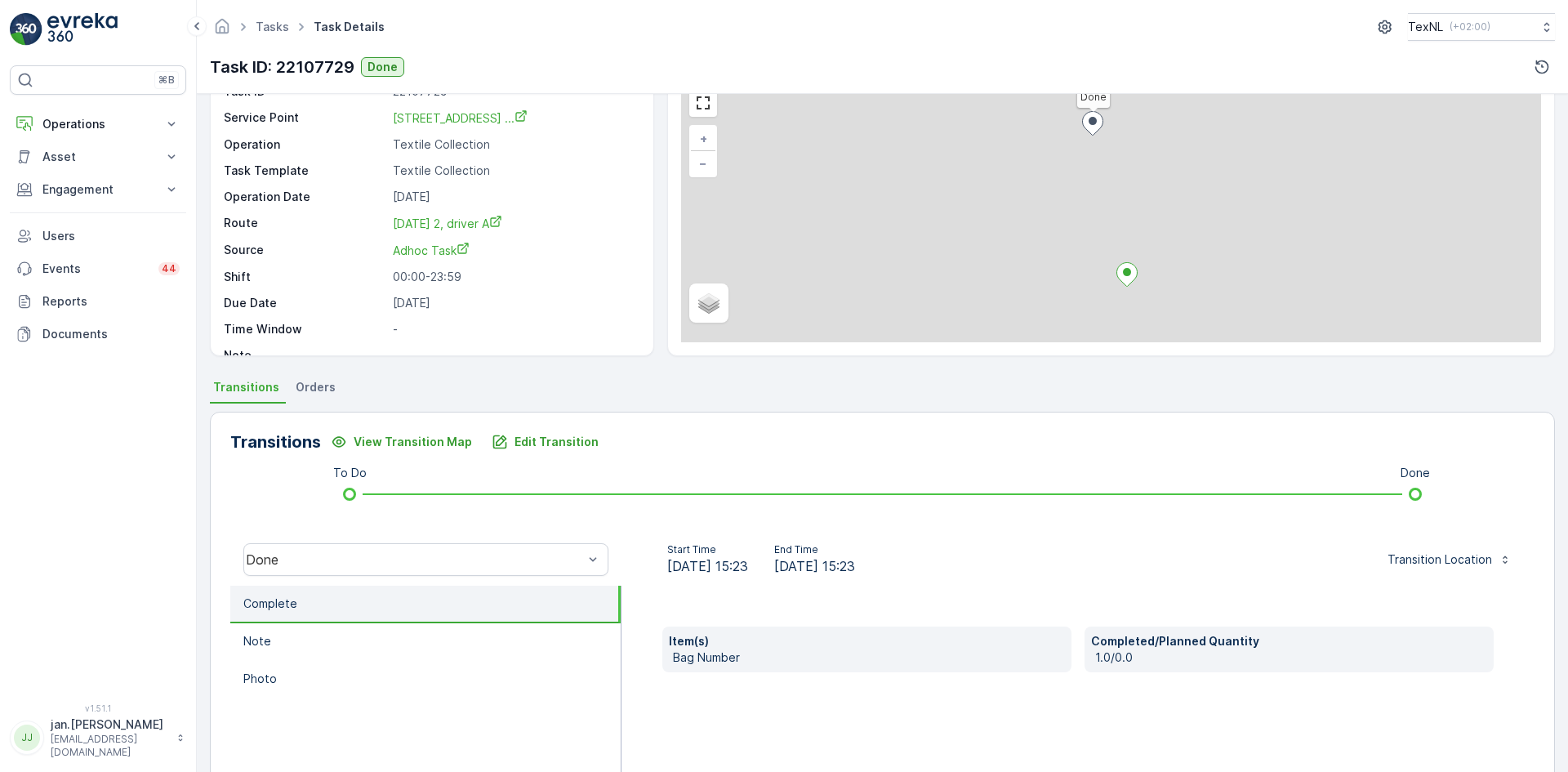
scroll to position [81, 0]
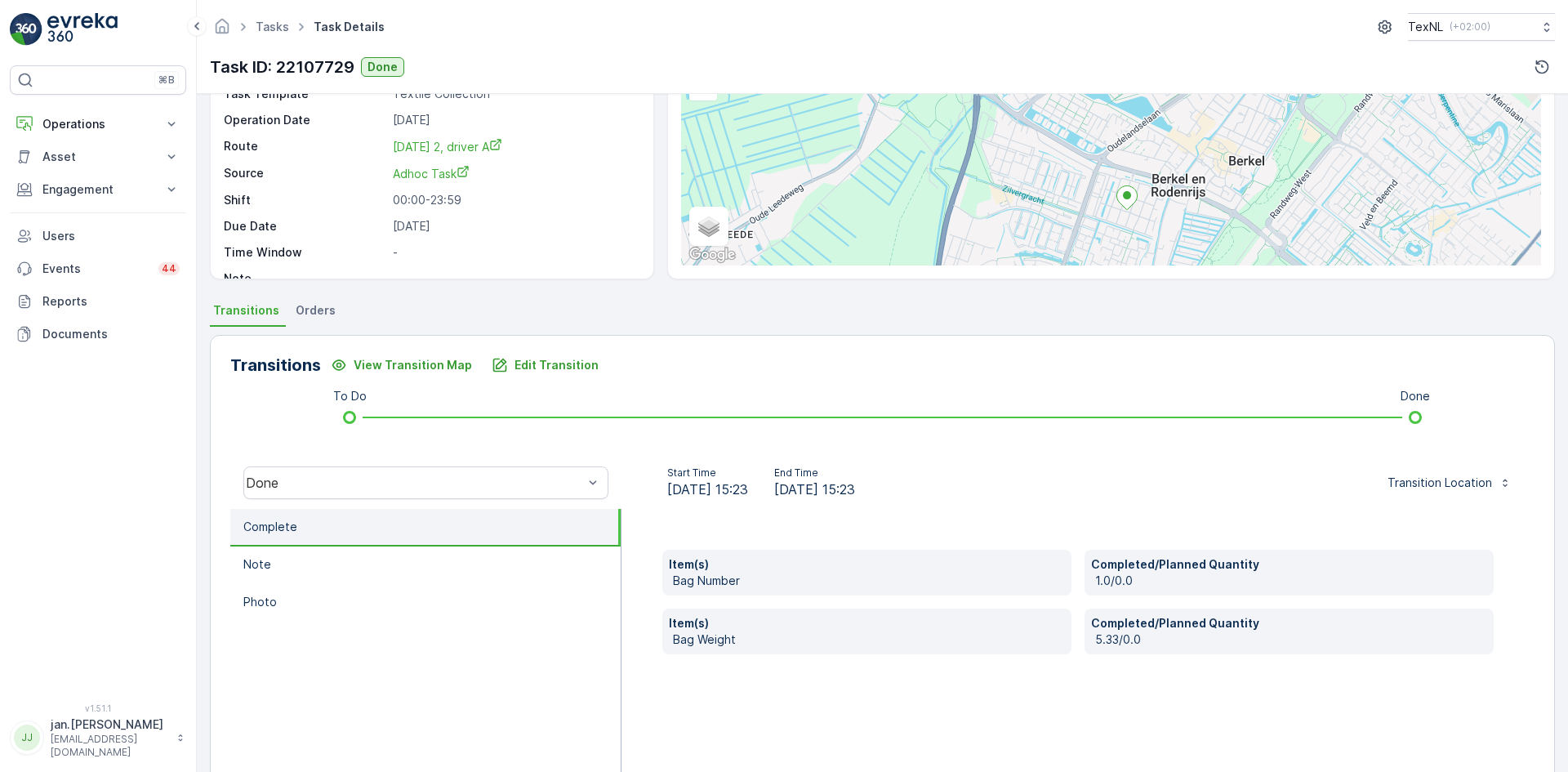
scroll to position [164, 0]
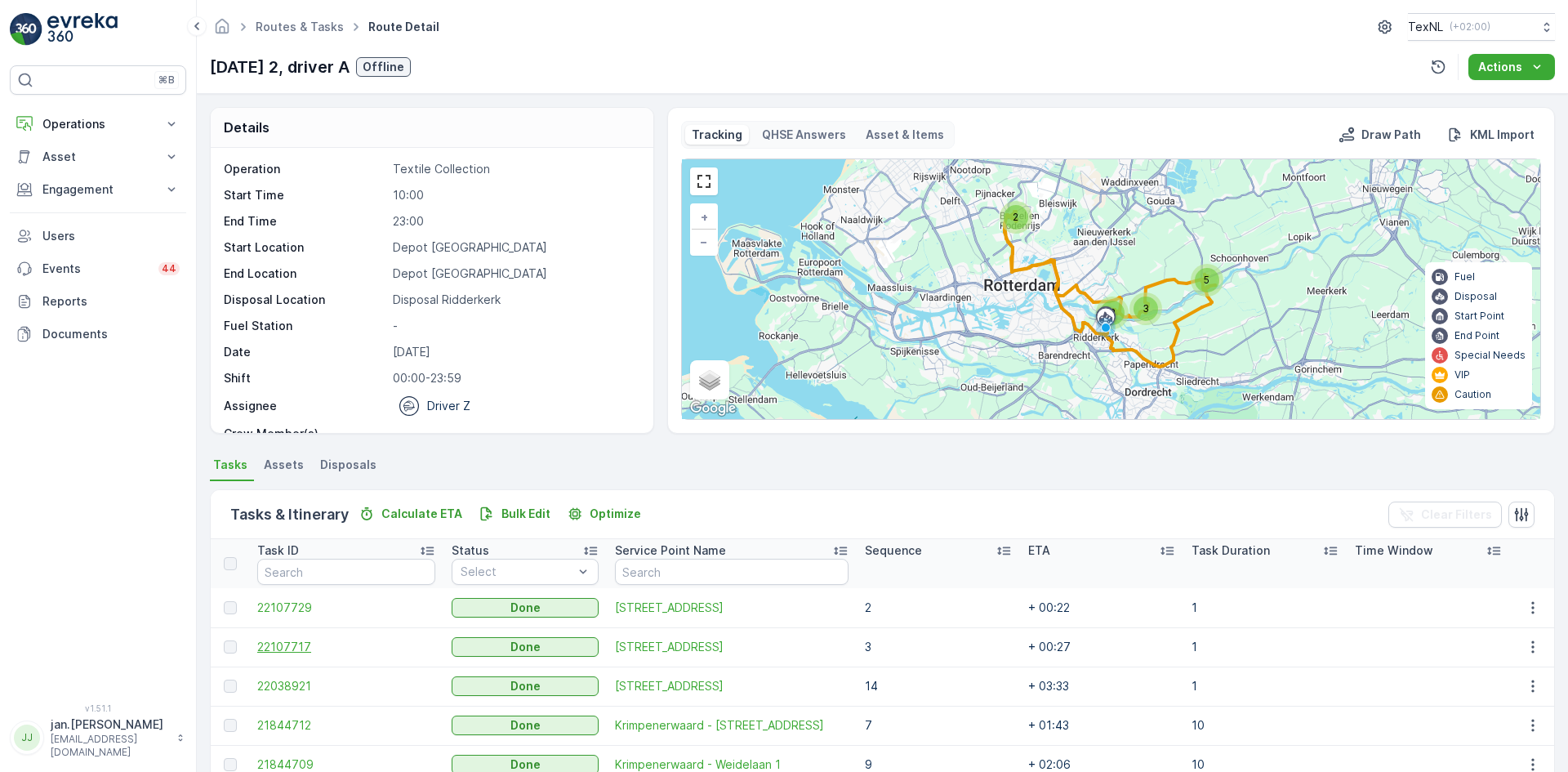
click at [290, 644] on span "22107717" at bounding box center [347, 647] width 178 height 16
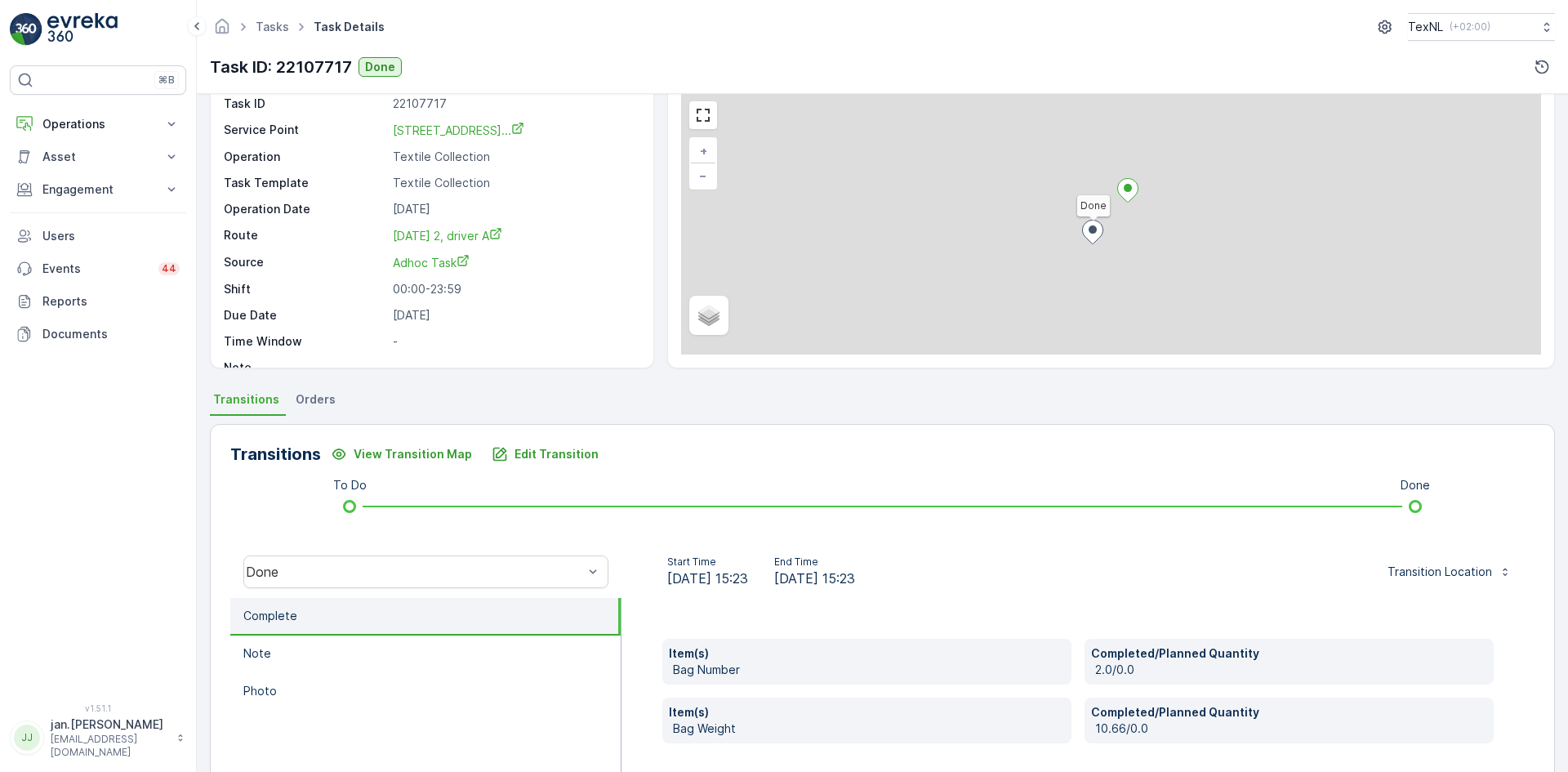
scroll to position [164, 0]
